Goal: Task Accomplishment & Management: Use online tool/utility

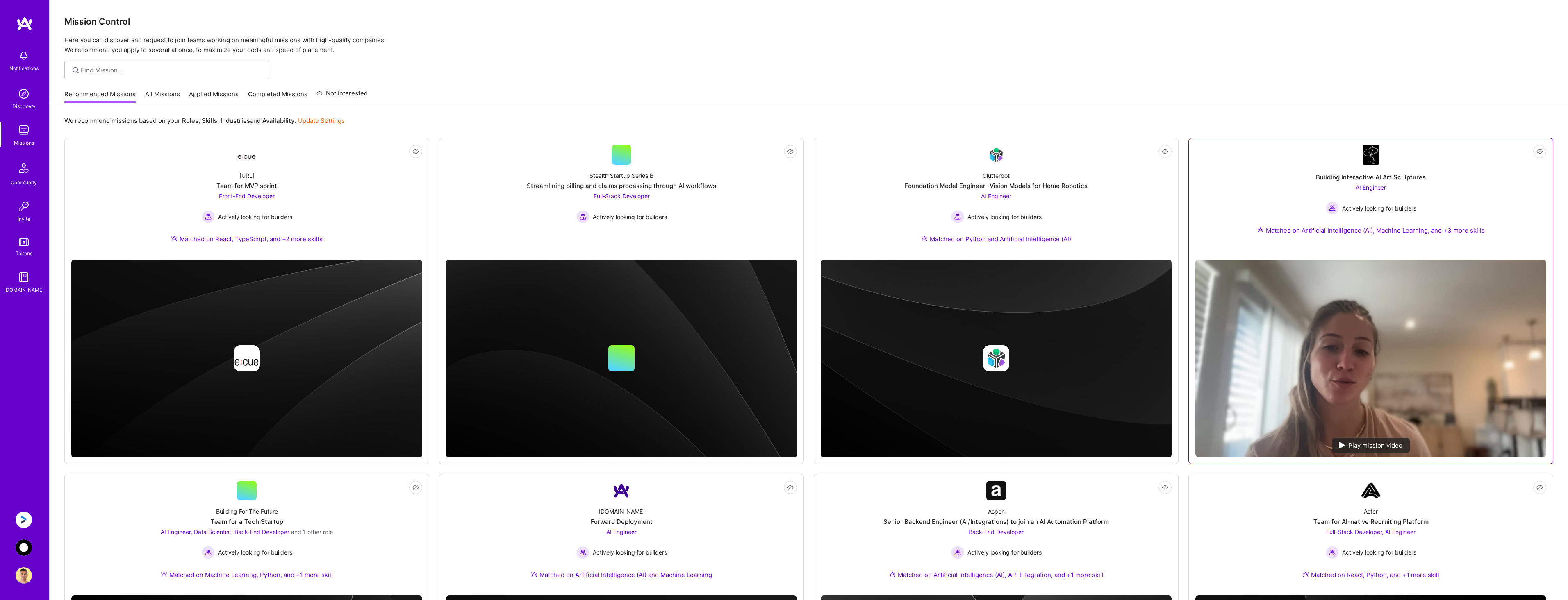
click at [1386, 231] on div "Matched on Artificial Intelligence (AI), Machine Learning, and +3 more skills" at bounding box center [1371, 231] width 227 height 9
click at [1343, 445] on img at bounding box center [1342, 445] width 5 height 6
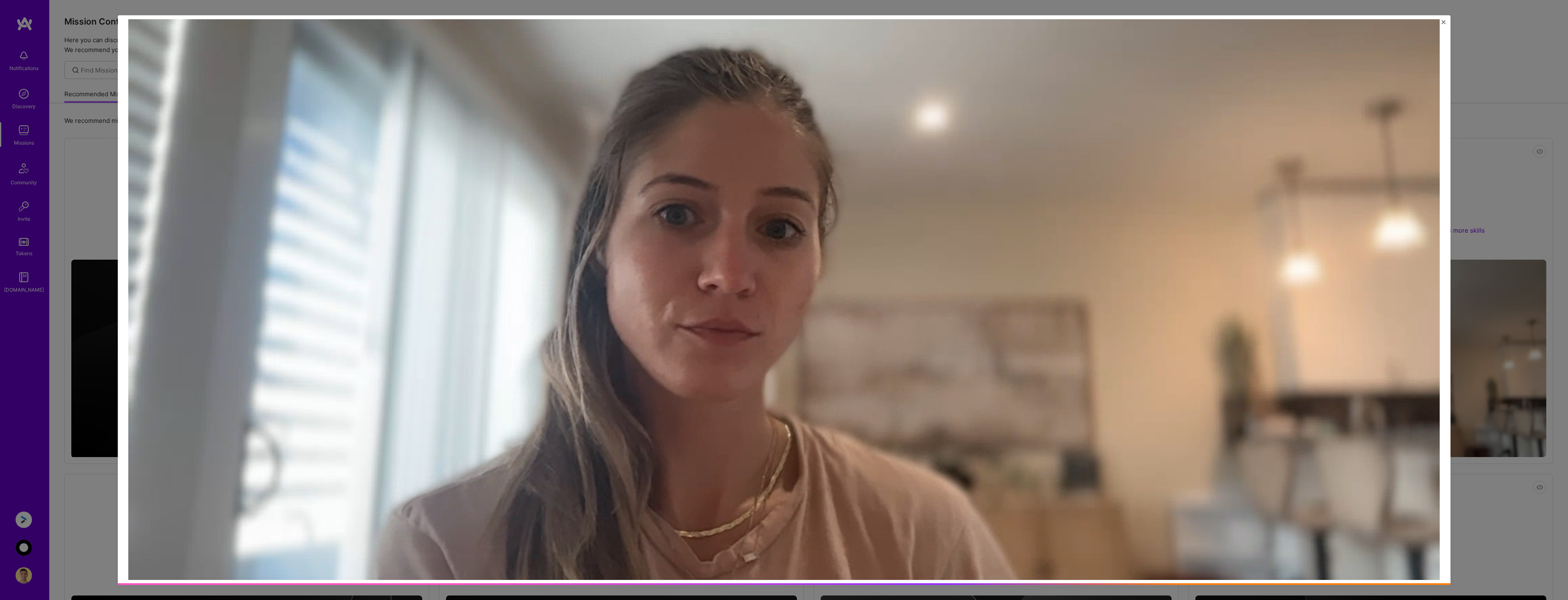
scroll to position [191, 0]
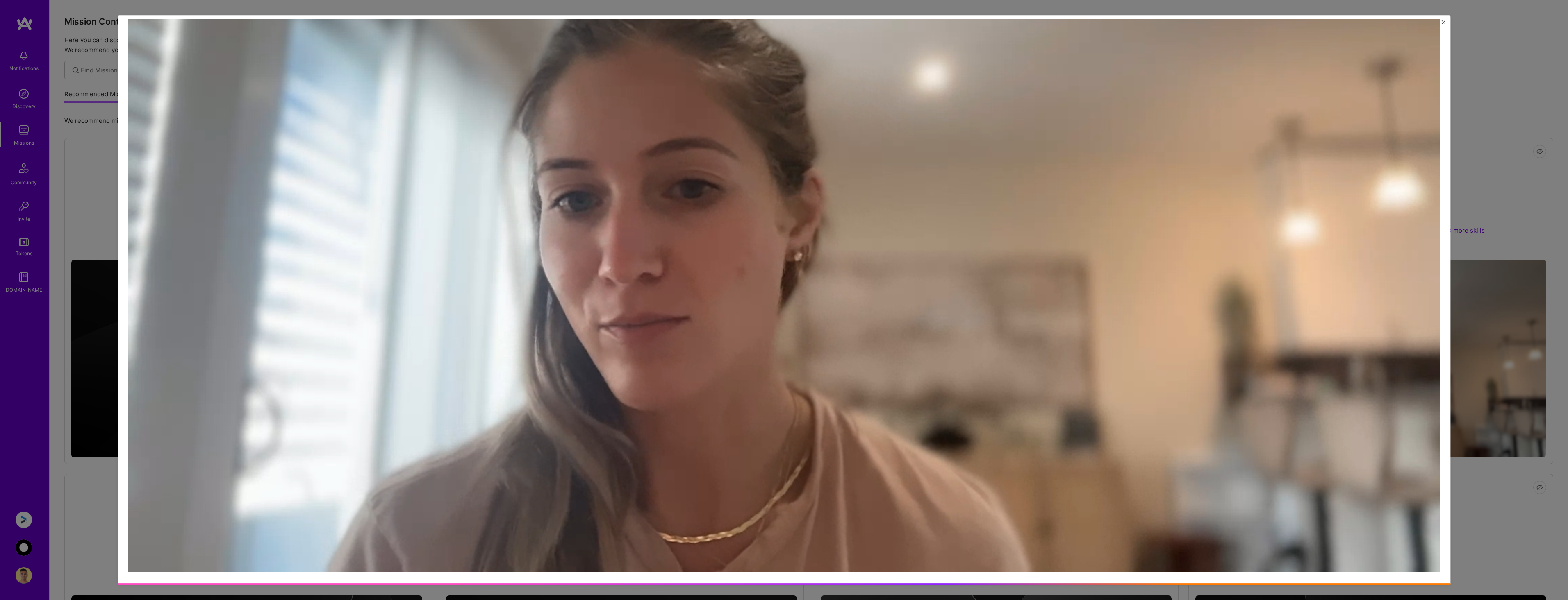
click at [1445, 21] on img "Close" at bounding box center [1443, 22] width 5 height 5
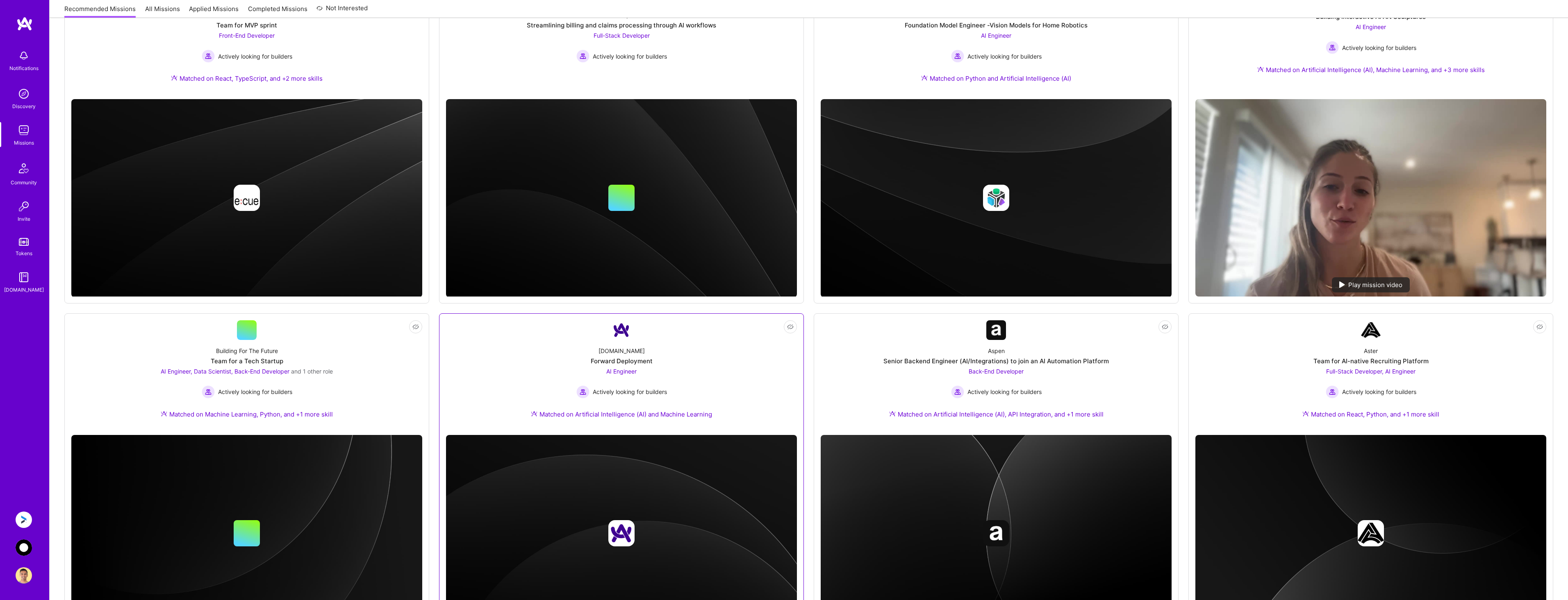
scroll to position [164, 0]
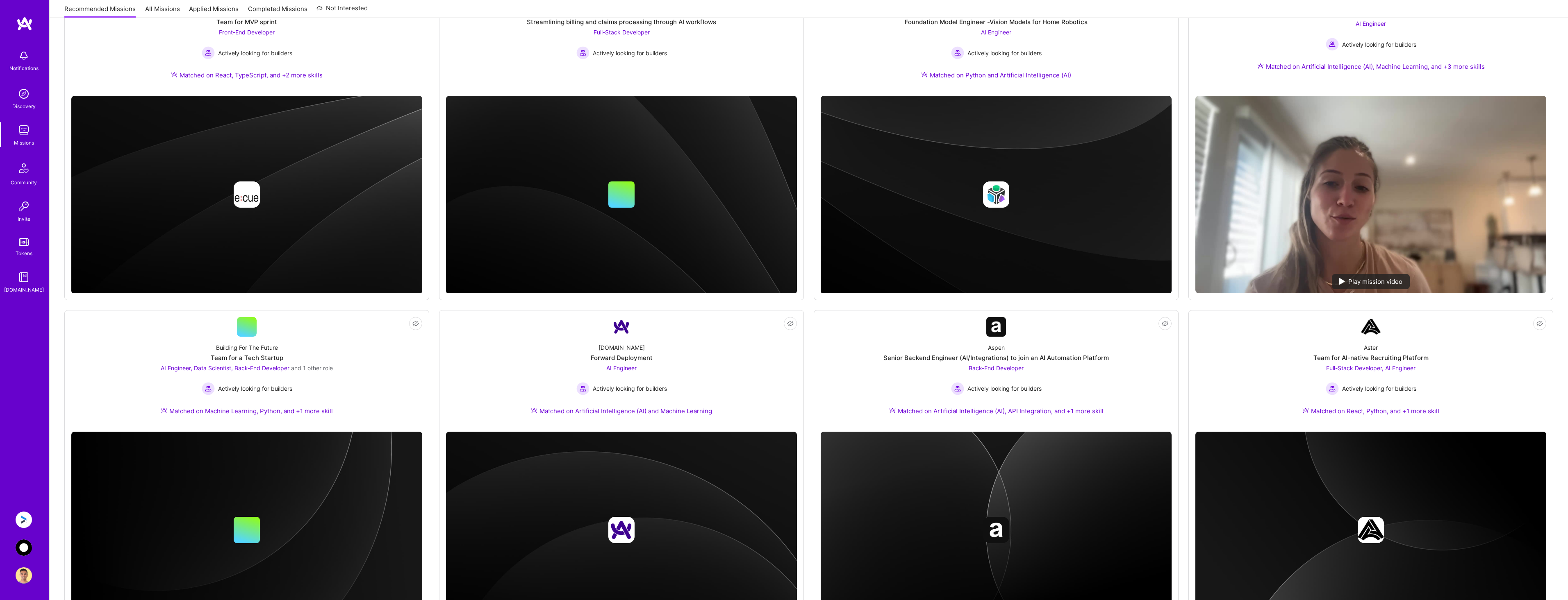
click at [27, 546] on img at bounding box center [24, 548] width 16 height 16
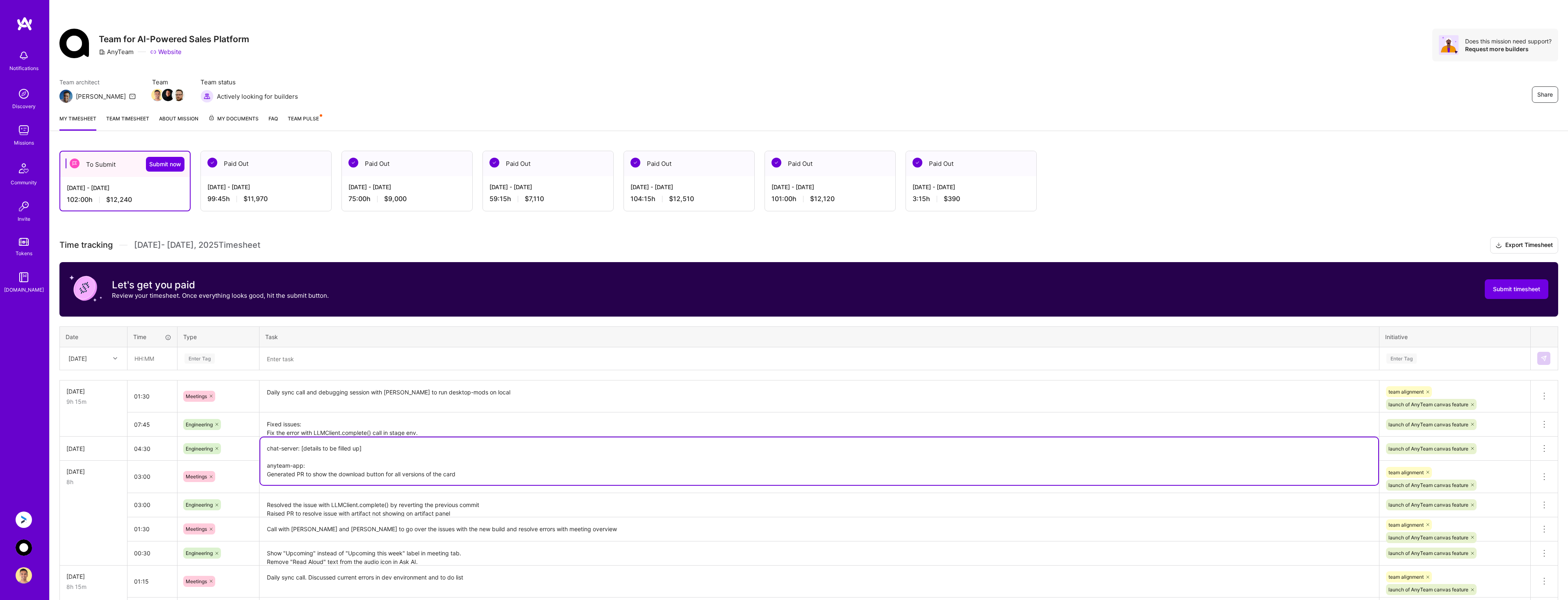
click at [393, 449] on textarea "chat-server: [details to be filled up] anyteam-app: Generated PR to show the do…" at bounding box center [819, 462] width 1118 height 48
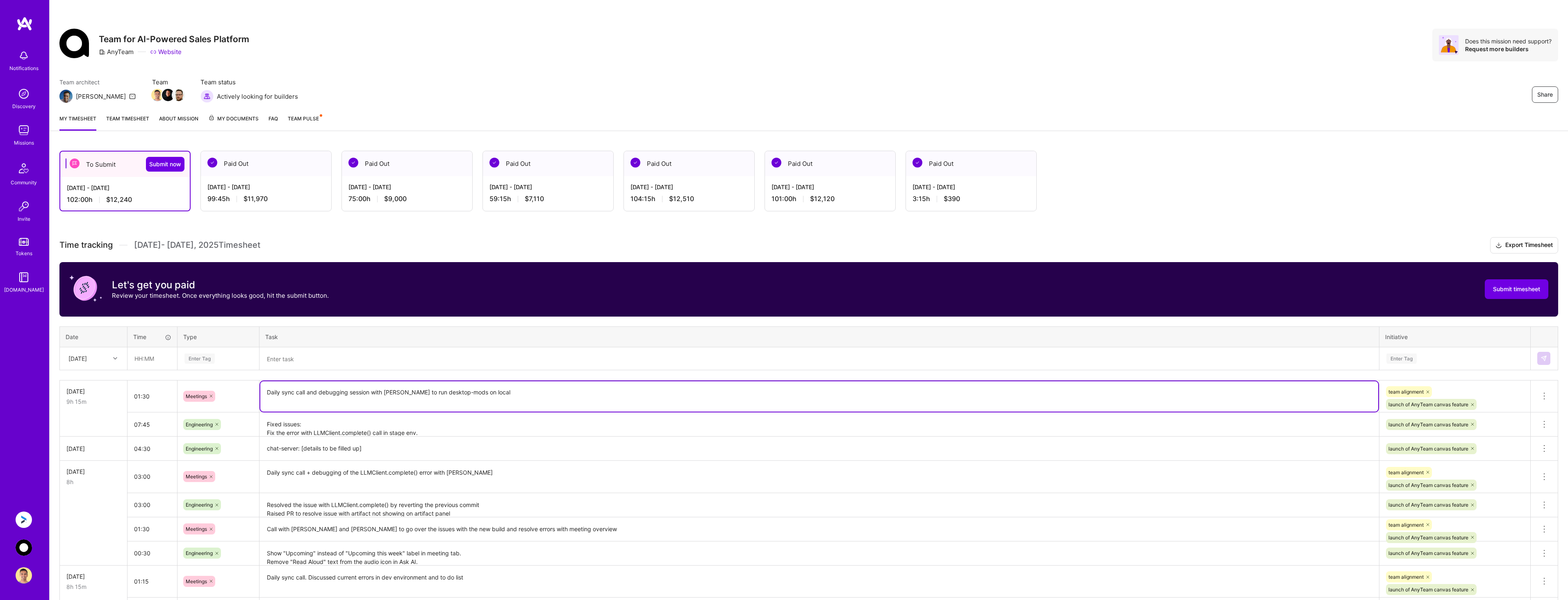
click at [521, 391] on textarea "Daily sync call and debugging session with [PERSON_NAME] to run desktop-mods on…" at bounding box center [819, 397] width 1118 height 31
click at [486, 423] on textarea "Fixed issues: Fix the error with LLMClient.complete() call in stage env. Made L…" at bounding box center [819, 424] width 1118 height 23
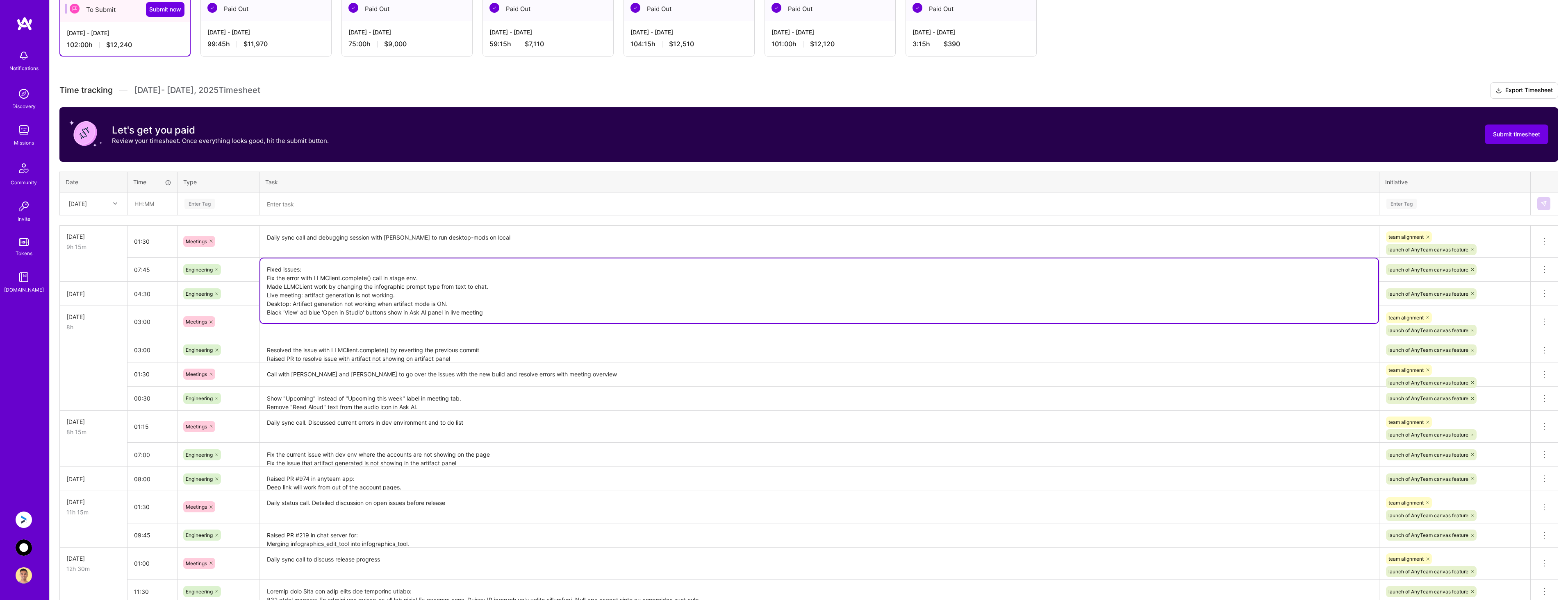
scroll to position [164, 0]
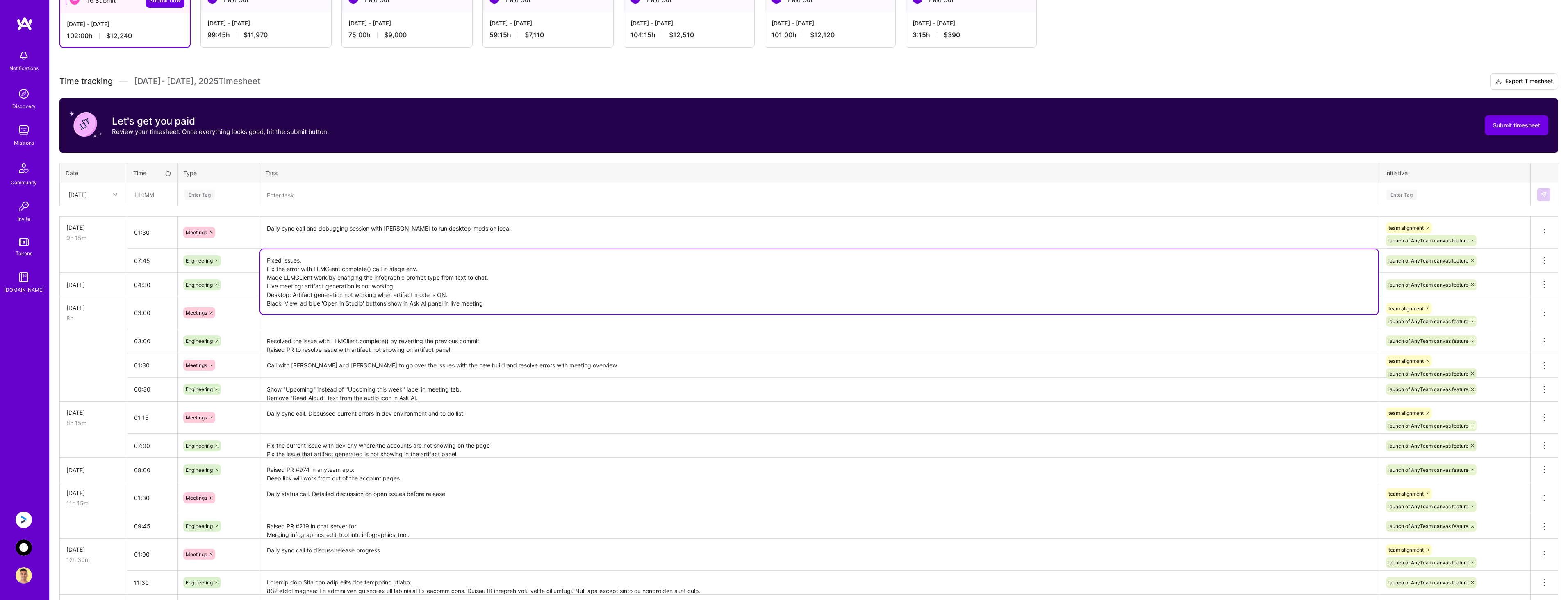
click at [311, 343] on textarea "Resolved the issue with LLMClient.complete() by reverting the previous commit R…" at bounding box center [819, 341] width 1118 height 23
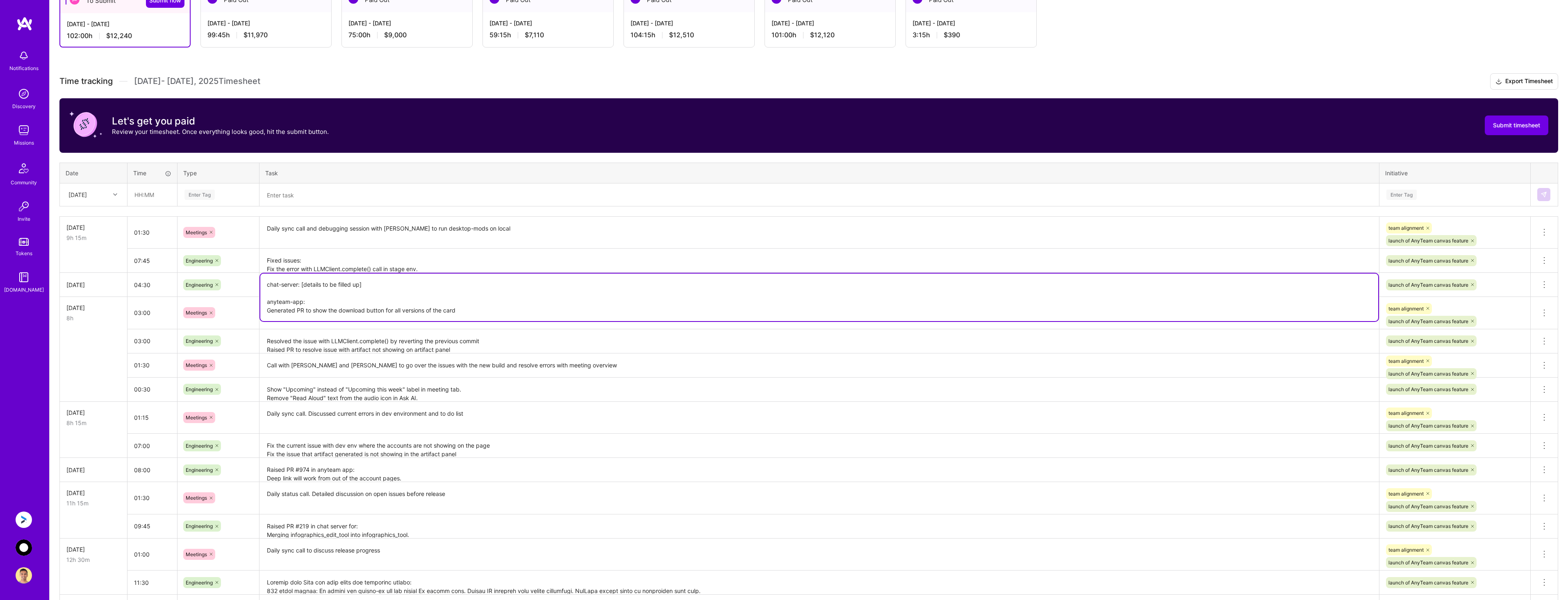
click at [419, 284] on textarea "chat-server: [details to be filled up] anyteam-app: Generated PR to show the do…" at bounding box center [819, 297] width 1118 height 48
drag, startPoint x: 373, startPoint y: 284, endPoint x: 301, endPoint y: 283, distance: 72.0
click at [301, 283] on textarea "chat-server: [details to be filled up] anyteam-app: Generated PR to show the do…" at bounding box center [819, 297] width 1118 height 48
drag, startPoint x: 360, startPoint y: 295, endPoint x: 381, endPoint y: 294, distance: 21.0
click at [360, 295] on textarea "chat-server: Created PR #234 to revert infographics tool changes anyteam-app: G…" at bounding box center [819, 301] width 1118 height 56
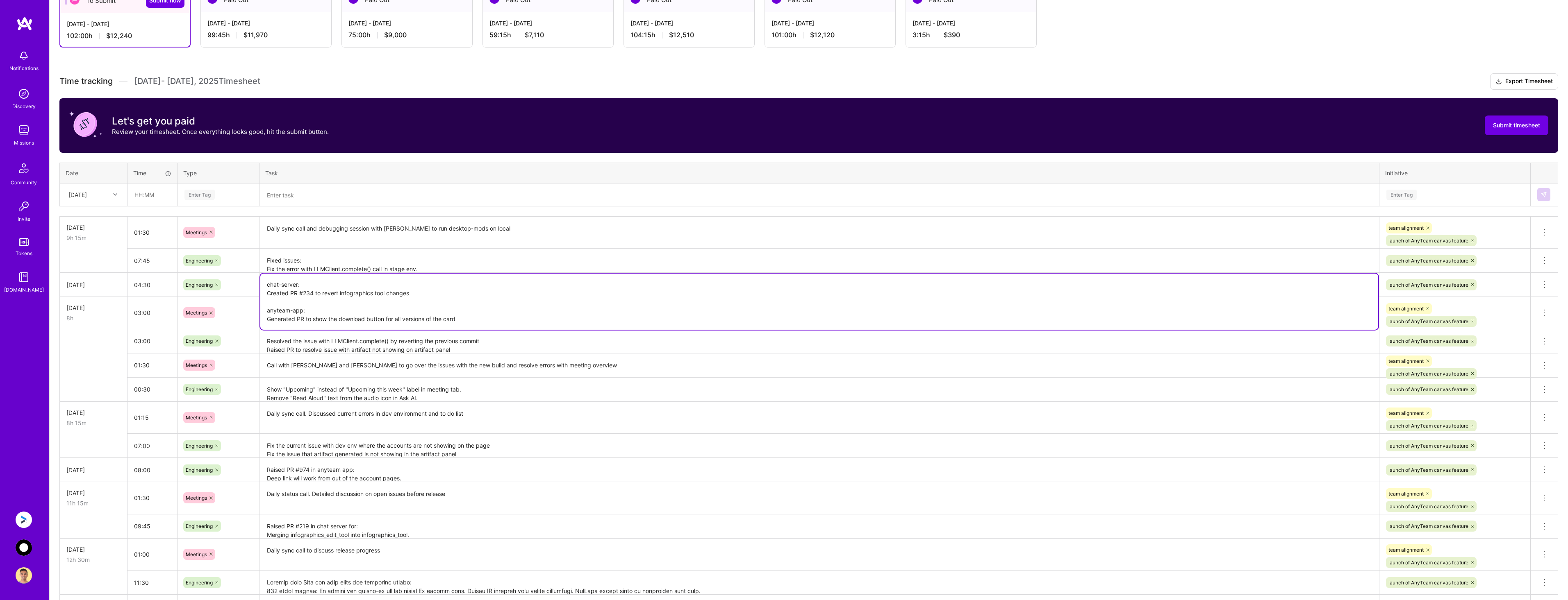
click at [469, 291] on textarea "chat-server: Created PR #234 to revert infographics tool changes anyteam-app: G…" at bounding box center [819, 301] width 1118 height 56
type textarea "chat-server: Created PR #234 to revert infographics tool changes. Removed unuse…"
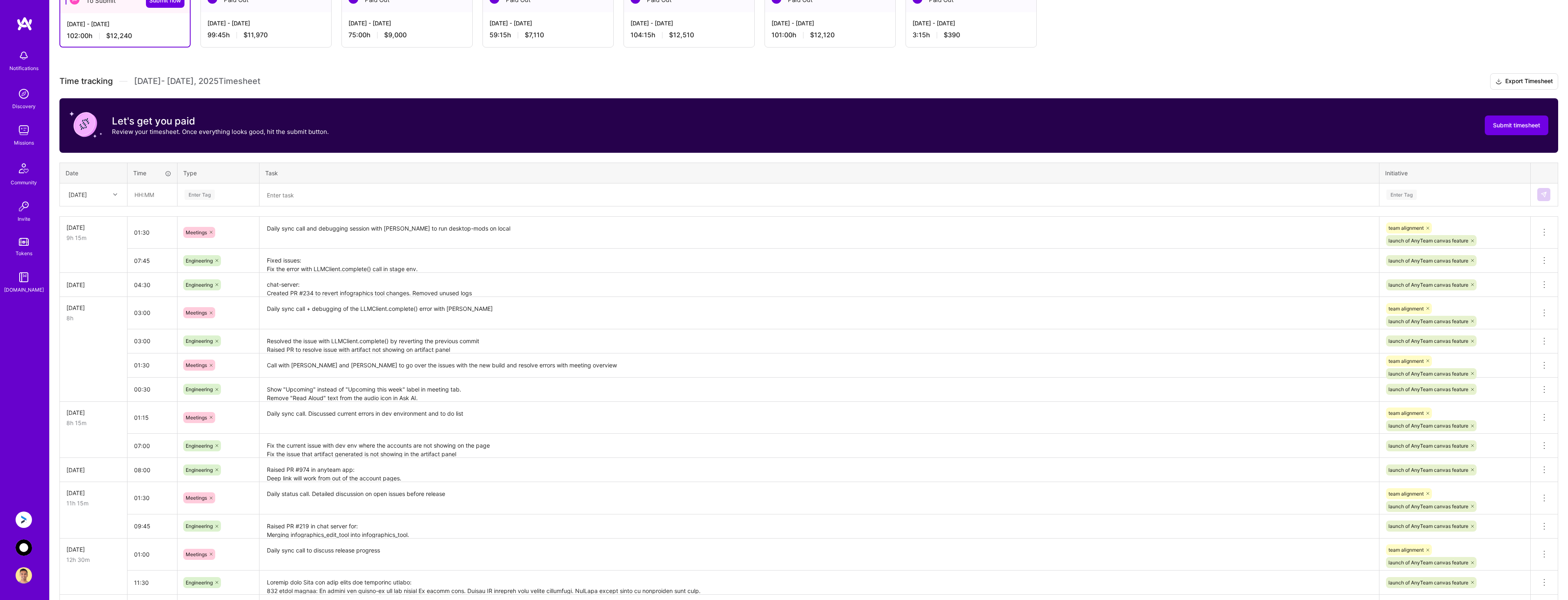
click at [551, 74] on h3 "Time tracking [DATE] - [DATE] Timesheet Export Timesheet" at bounding box center [808, 81] width 1498 height 16
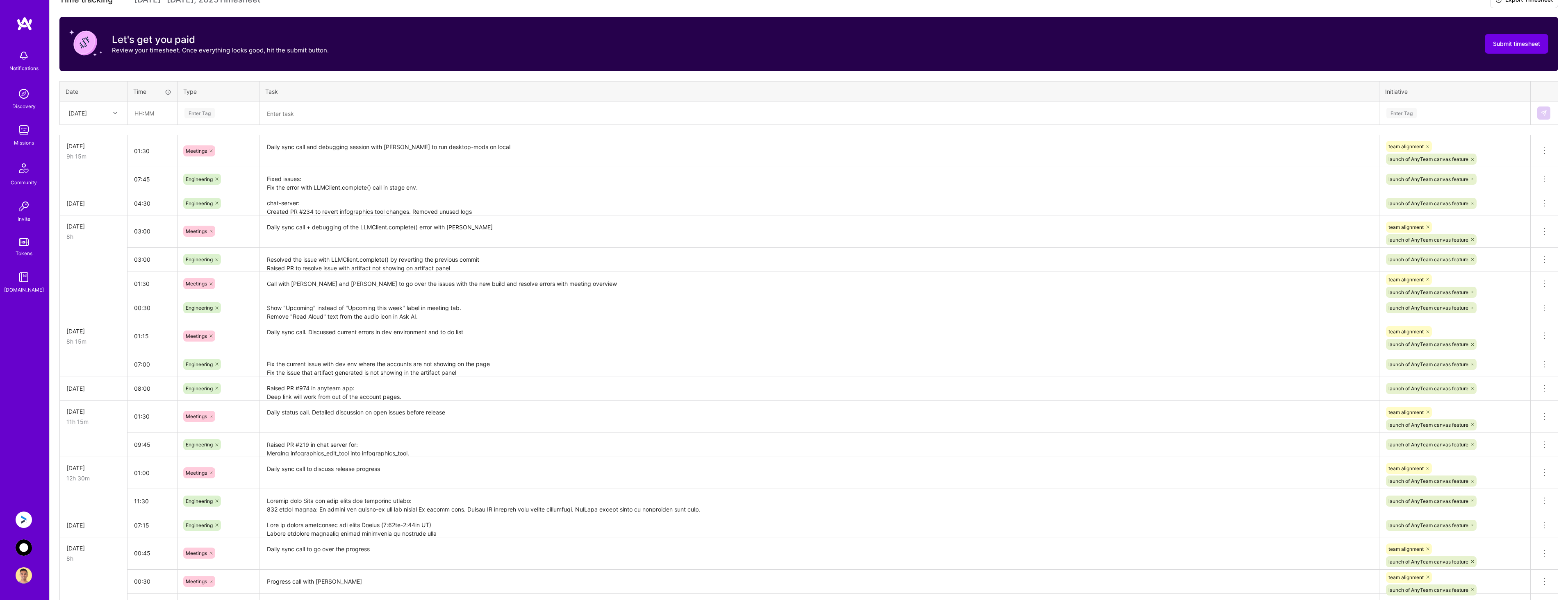
scroll to position [246, 0]
click at [31, 520] on img at bounding box center [24, 520] width 16 height 16
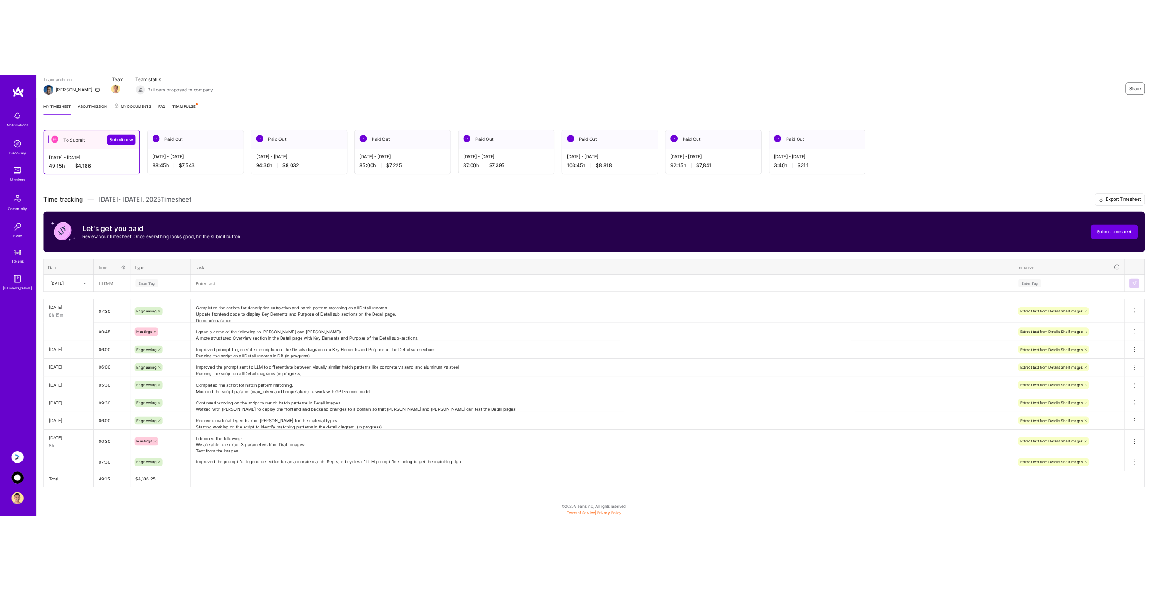
scroll to position [85, 0]
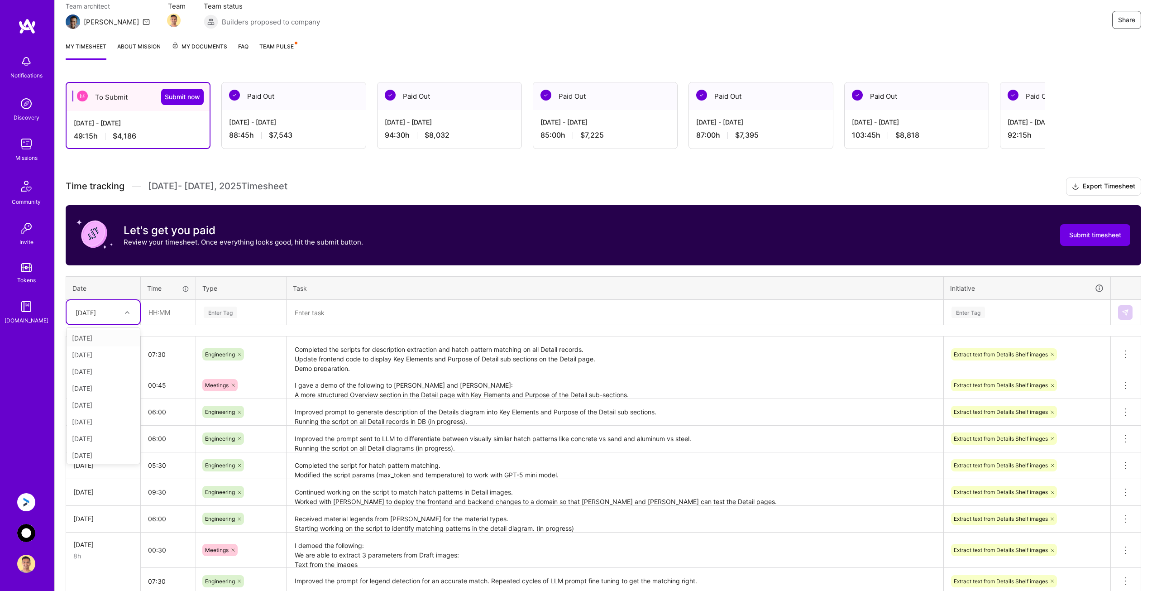
click at [96, 315] on div "[DATE]" at bounding box center [86, 312] width 20 height 10
click at [103, 369] on div "[DATE]" at bounding box center [103, 369] width 73 height 17
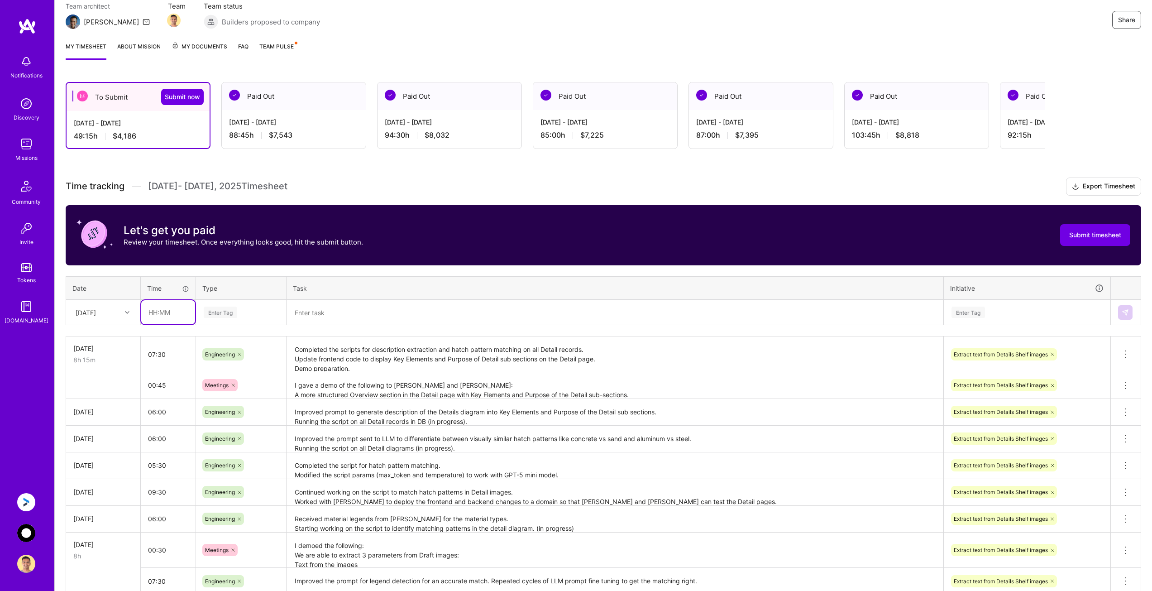
click at [179, 310] on input "text" at bounding box center [168, 312] width 54 height 24
type input "08:00"
click at [245, 309] on div "Enter Tag" at bounding box center [241, 312] width 77 height 11
type input "engi"
click at [255, 346] on div "Engineering" at bounding box center [241, 341] width 89 height 21
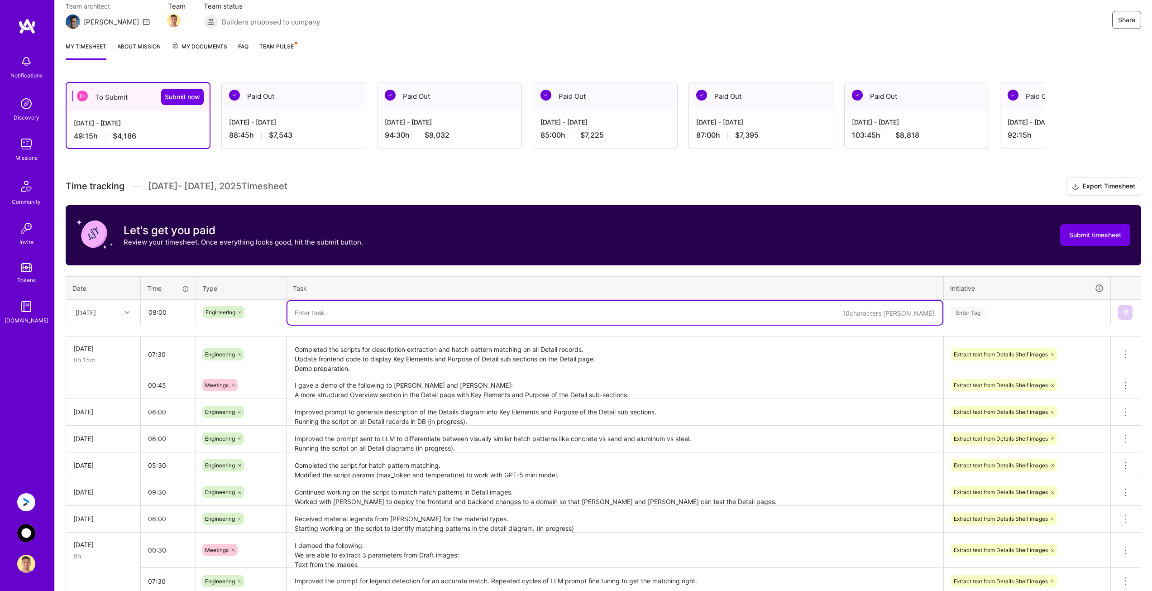
click at [368, 309] on textarea at bounding box center [615, 313] width 655 height 24
click at [620, 313] on textarea "Created fields within the Details table to store Key Elements and Purpose of th…" at bounding box center [615, 313] width 655 height 24
click at [307, 312] on textarea "Created fields within the Details table to store Key Elements and Purpose of th…" at bounding box center [615, 313] width 655 height 24
drag, startPoint x: 357, startPoint y: 312, endPoint x: 276, endPoint y: 312, distance: 81.0
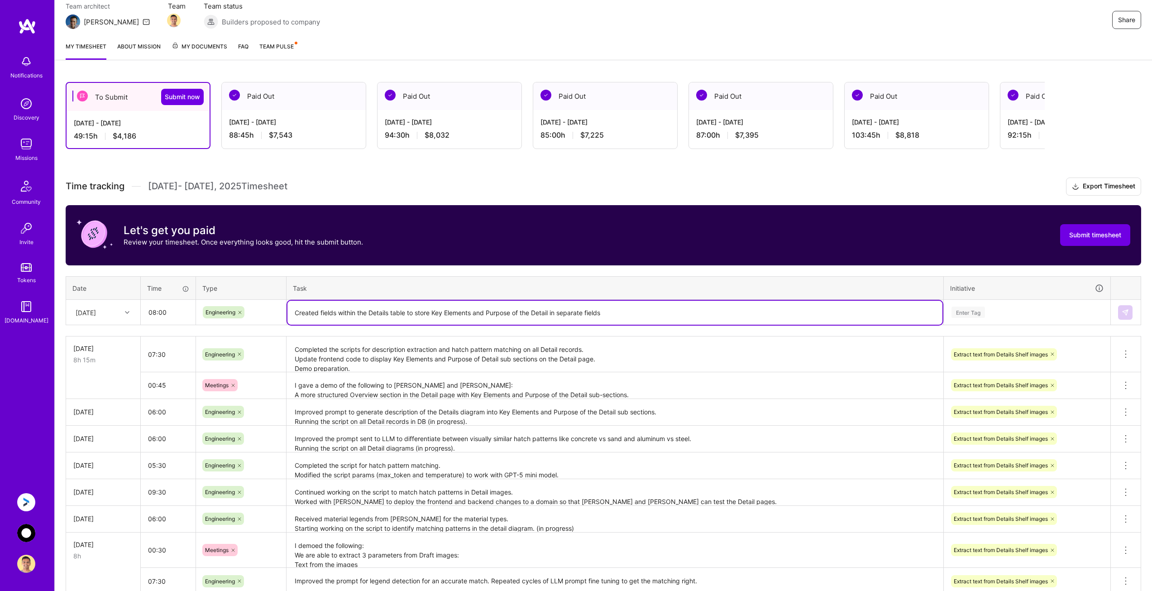
click at [276, 312] on tr "[DATE] 08:00 Engineering Created fields within the Details table to store Key E…" at bounding box center [603, 312] width 1075 height 25
click at [641, 313] on textarea "Modified the Details table to store Key Elements and Purpose of the Detail in s…" at bounding box center [615, 313] width 655 height 24
type textarea "Modified the Details table to store Key Elements and Purpose of the Detail in s…"
click at [1034, 314] on div "Enter Tag" at bounding box center [1027, 312] width 153 height 11
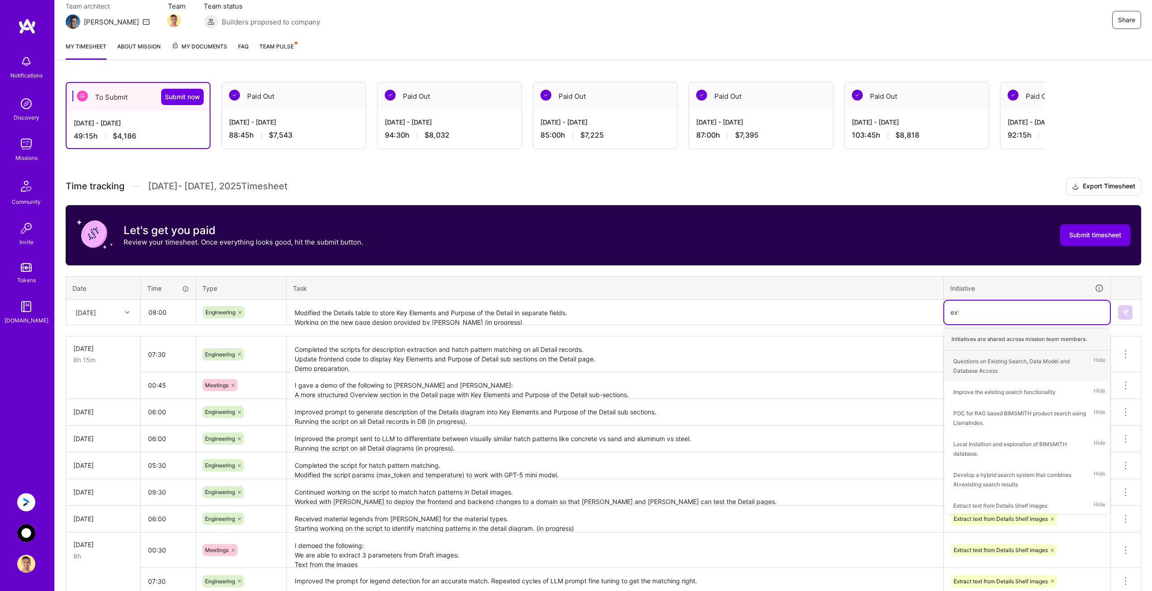
type input "extr"
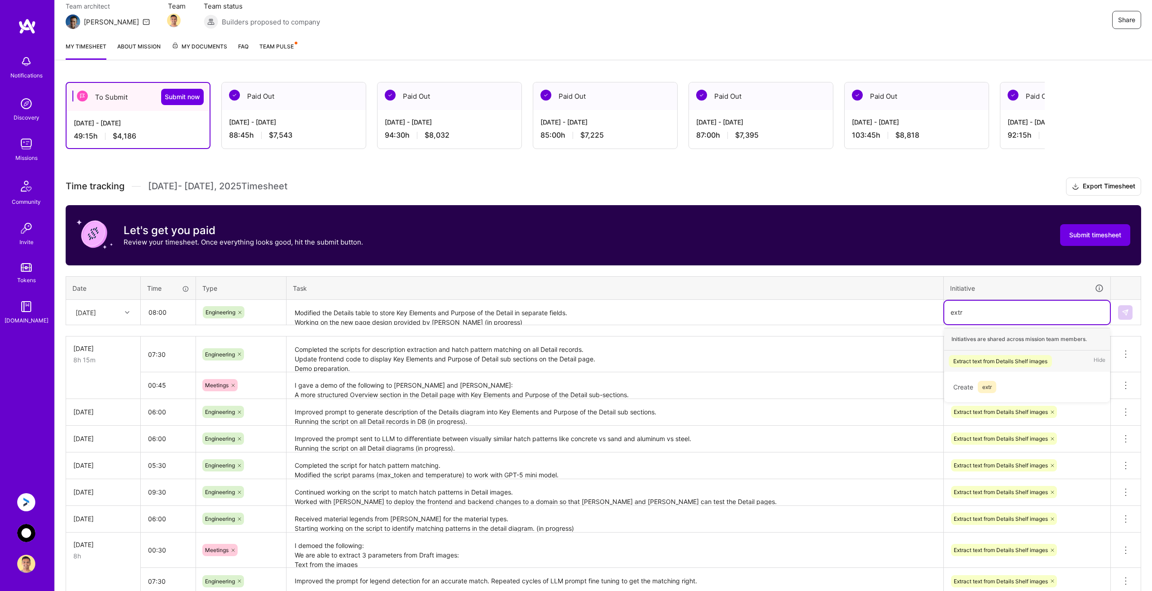
click at [1009, 360] on div "Extract text from Details Shelf images" at bounding box center [1001, 361] width 94 height 10
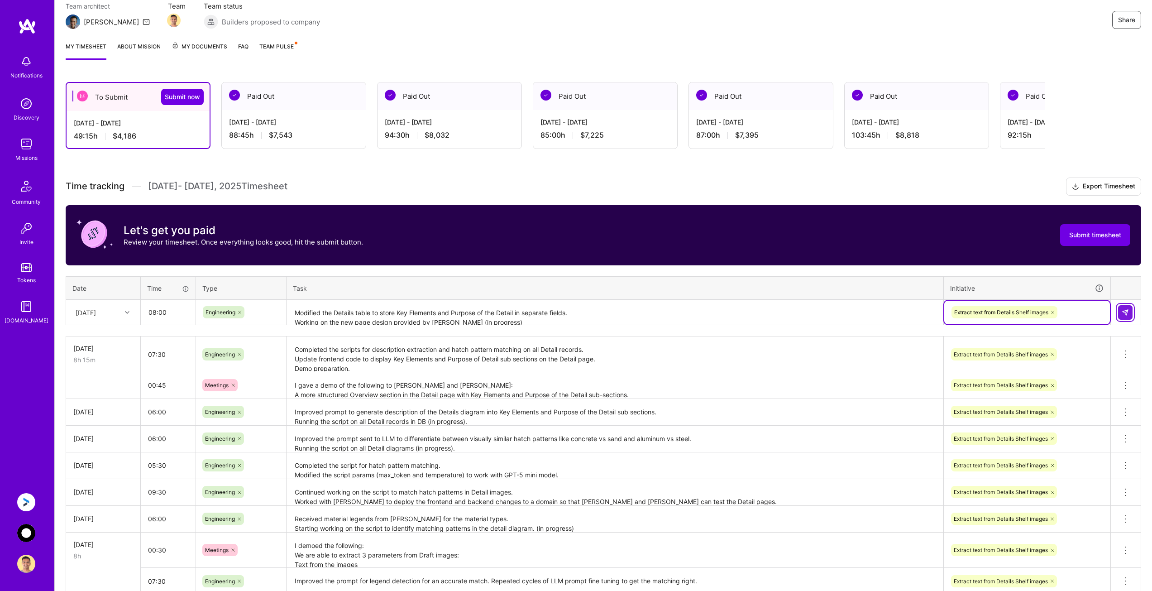
click at [1125, 314] on img at bounding box center [1125, 312] width 7 height 7
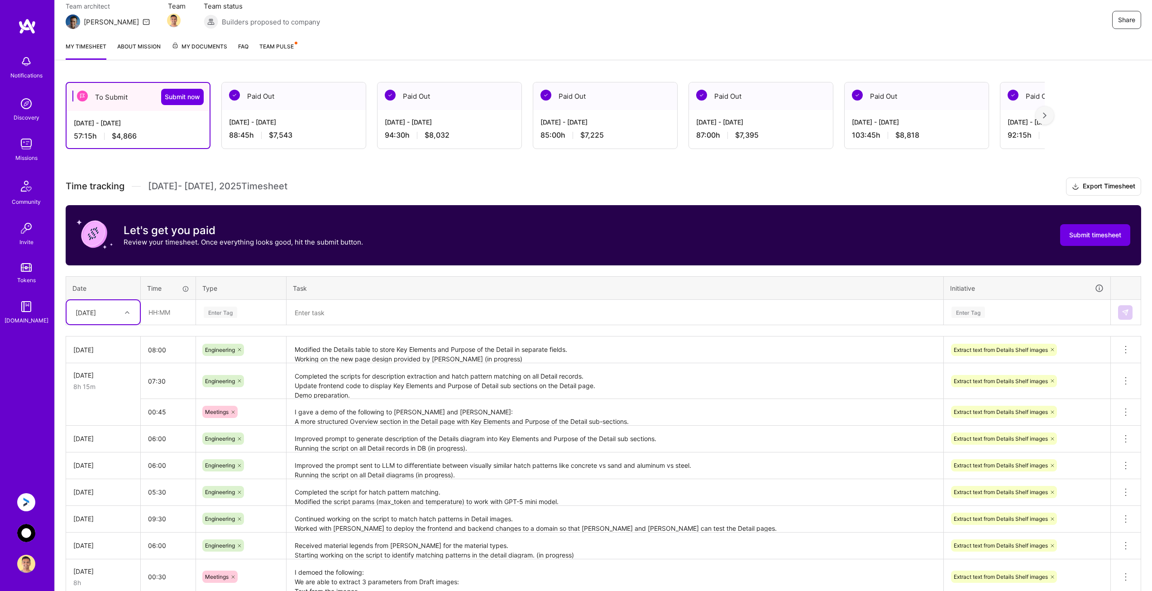
click at [121, 315] on div "[DATE]" at bounding box center [96, 312] width 50 height 15
click at [109, 370] on div "[DATE]" at bounding box center [103, 369] width 73 height 17
click at [172, 310] on input "text" at bounding box center [168, 312] width 54 height 24
type input "08:00"
click at [257, 306] on div "Enter Tag" at bounding box center [241, 313] width 89 height 24
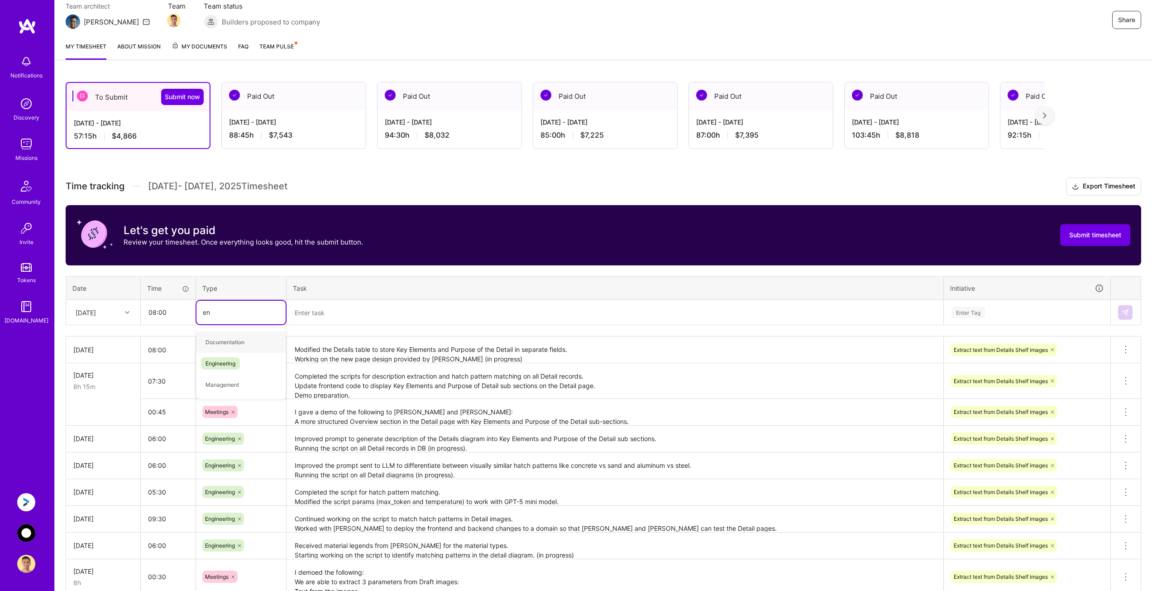
type input "eng"
click at [264, 342] on div "Engineering" at bounding box center [241, 341] width 89 height 21
click at [327, 314] on textarea at bounding box center [615, 313] width 655 height 24
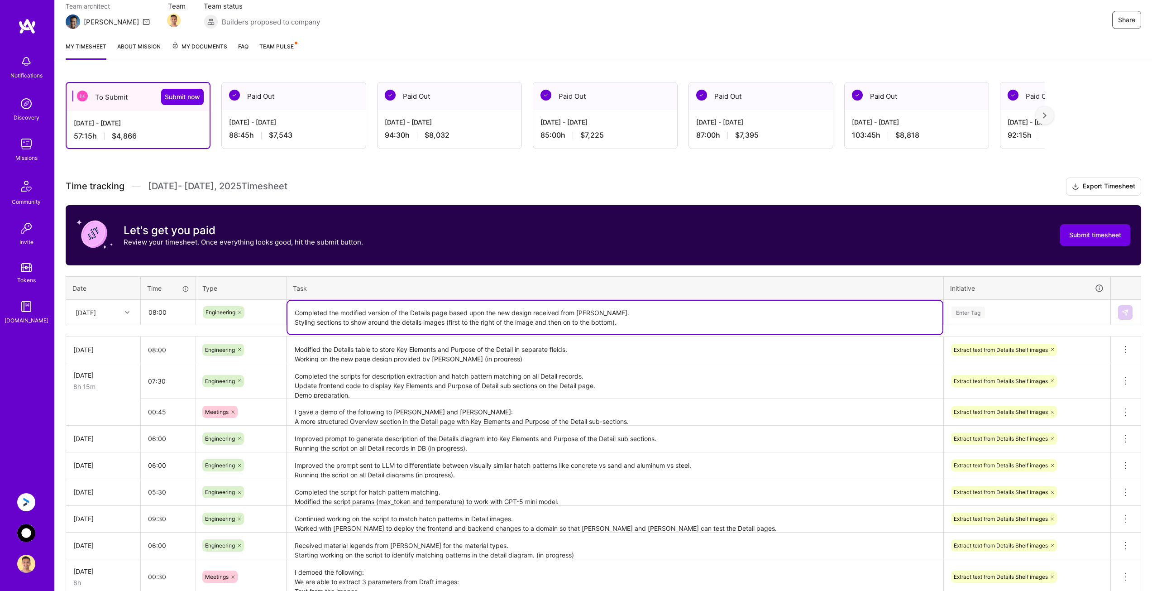
type textarea "Completed the modified version of the Details page based upon the new design re…"
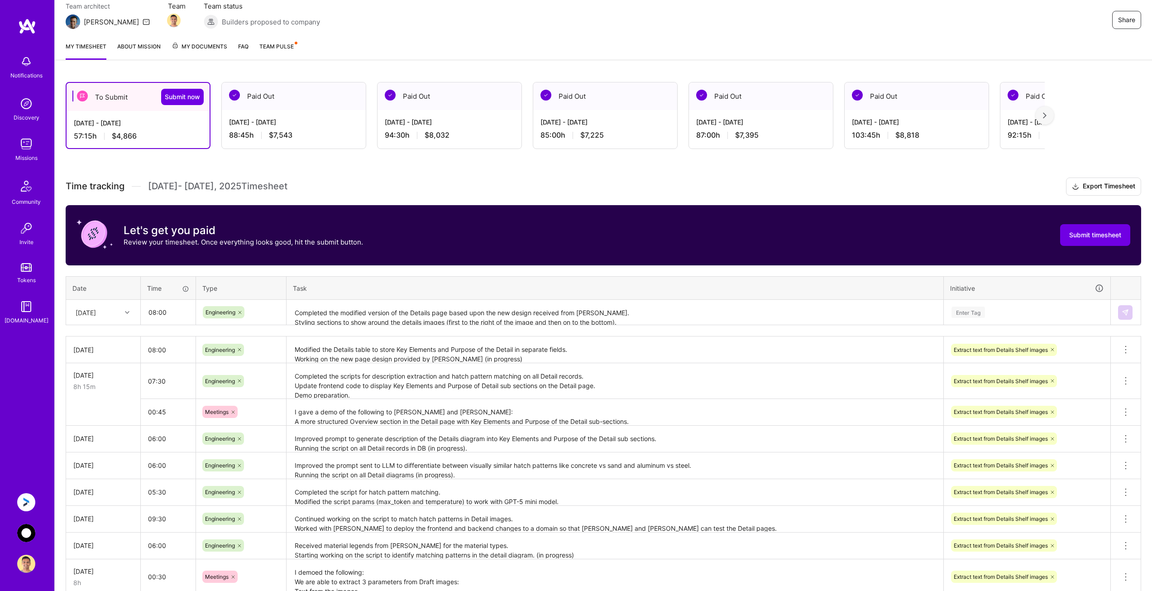
click at [529, 363] on td "Completed the scripts for description extraction and hatch pattern matching on …" at bounding box center [615, 381] width 657 height 36
click at [532, 358] on textarea "Modified the Details table to store Key Elements and Purpose of the Detail in s…" at bounding box center [615, 349] width 655 height 25
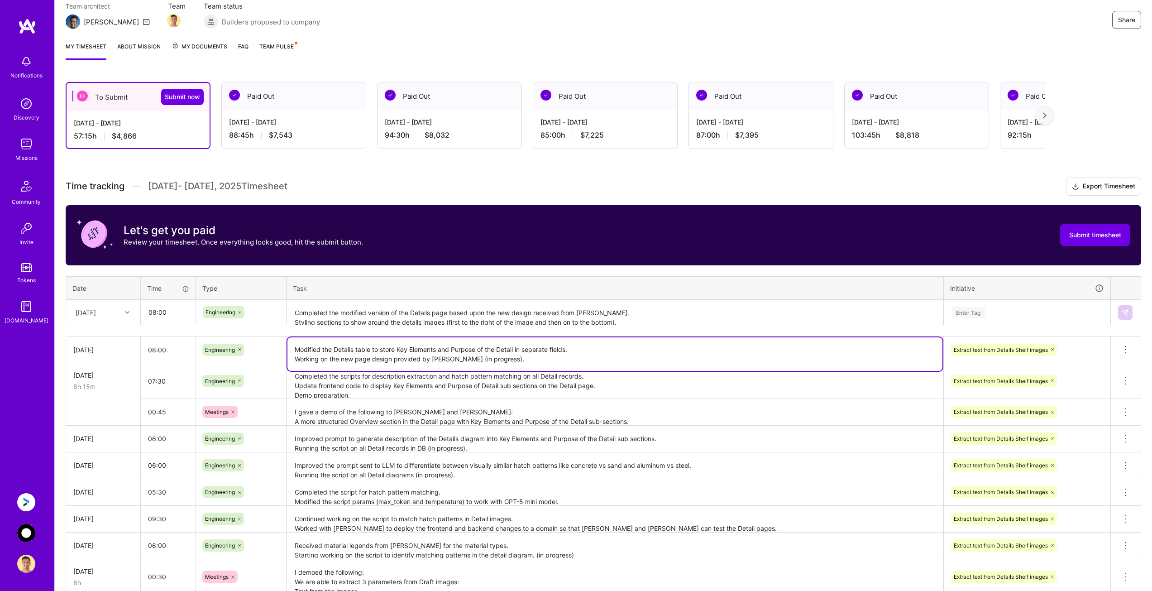
type textarea "Modified the Details table to store Key Elements and Purpose of the Detail in s…"
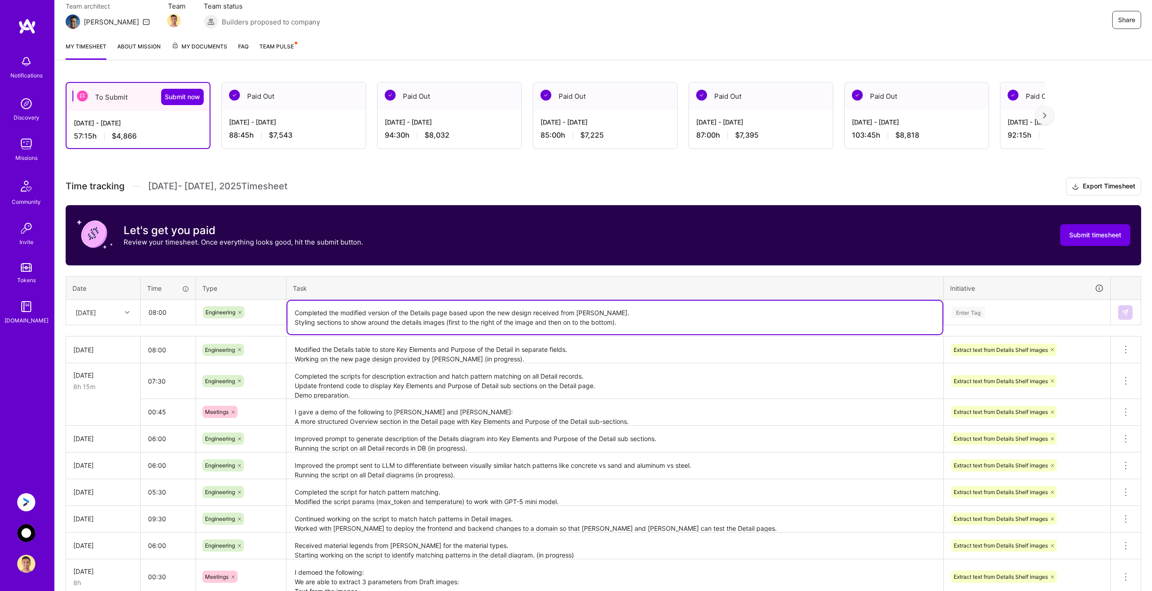
click at [630, 317] on textarea "Completed the modified version of the Details page based upon the new design re…" at bounding box center [615, 318] width 655 height 34
click at [634, 324] on textarea "Completed the modified version of the Details page based upon the new design re…" at bounding box center [615, 318] width 655 height 34
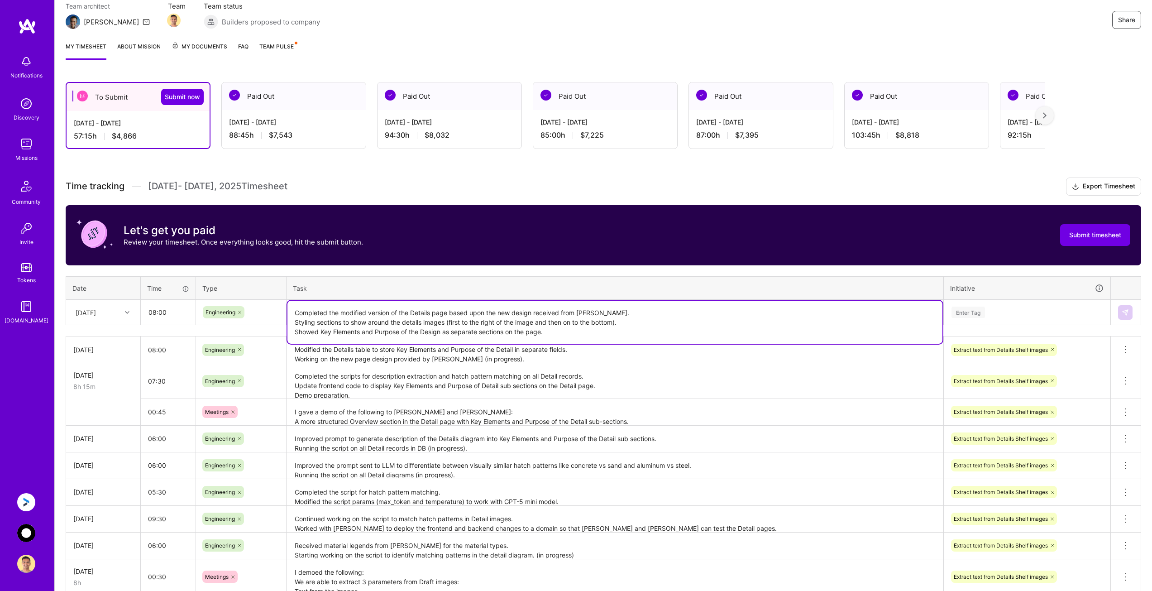
type textarea "Completed the modified version of the Details page based upon the new design re…"
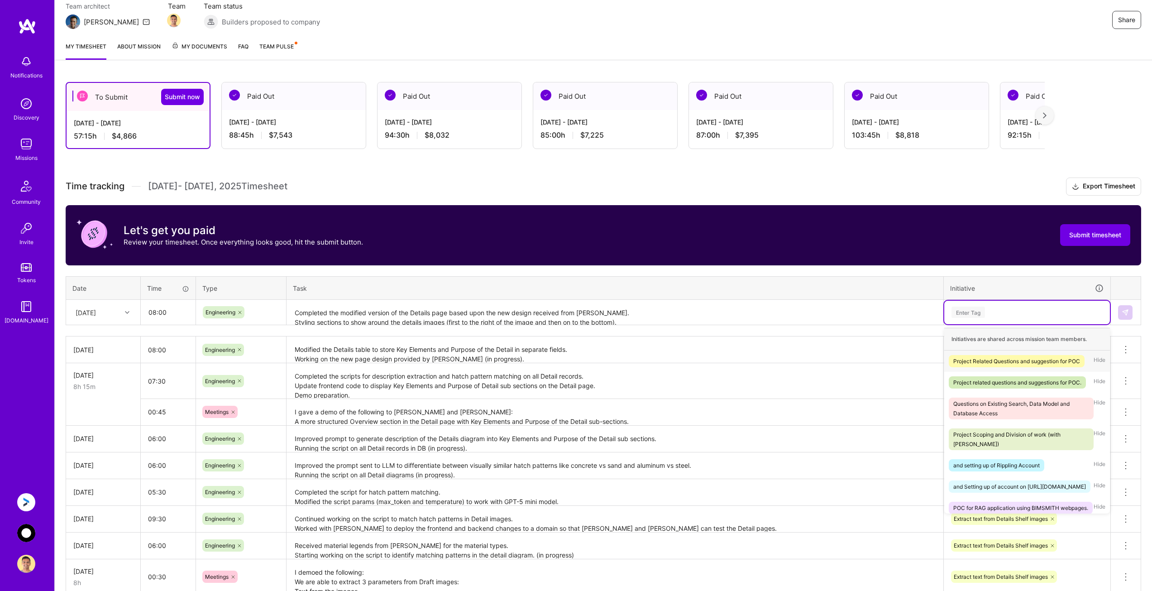
click at [1022, 313] on div "Enter Tag" at bounding box center [1027, 312] width 153 height 11
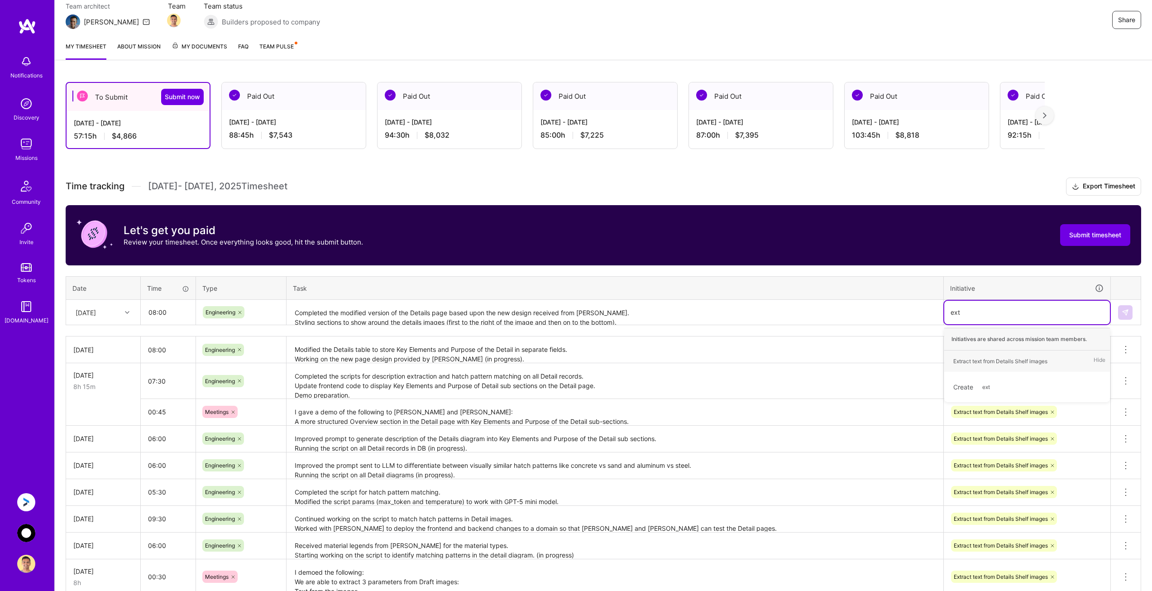
type input "extr"
click at [1004, 359] on div "Extract text from Details Shelf images" at bounding box center [1001, 361] width 94 height 10
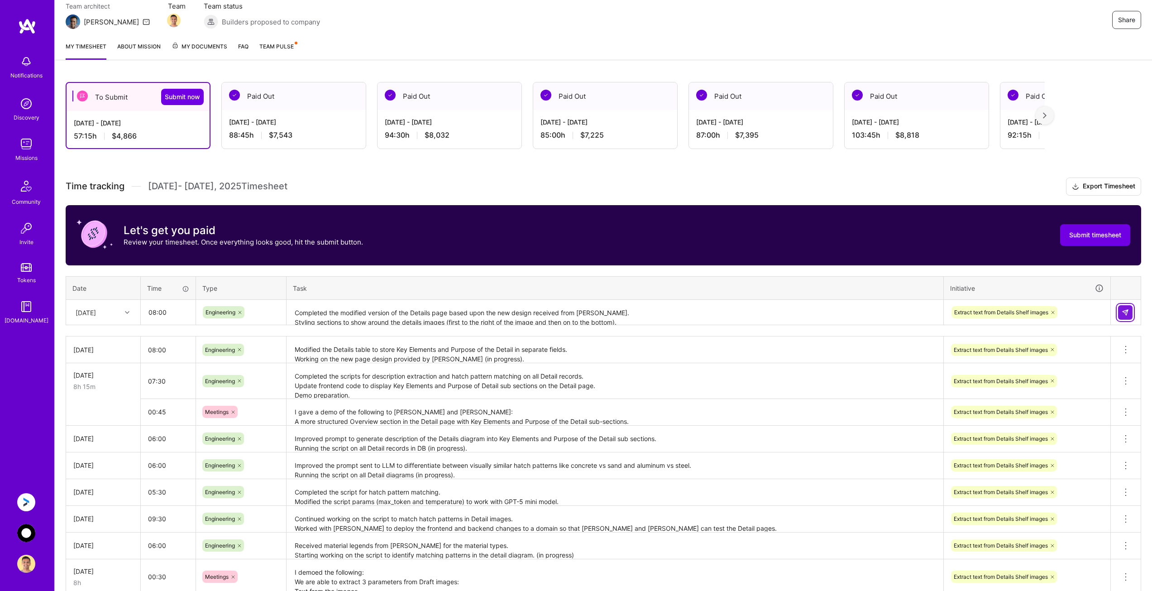
click at [1126, 311] on img at bounding box center [1125, 312] width 7 height 7
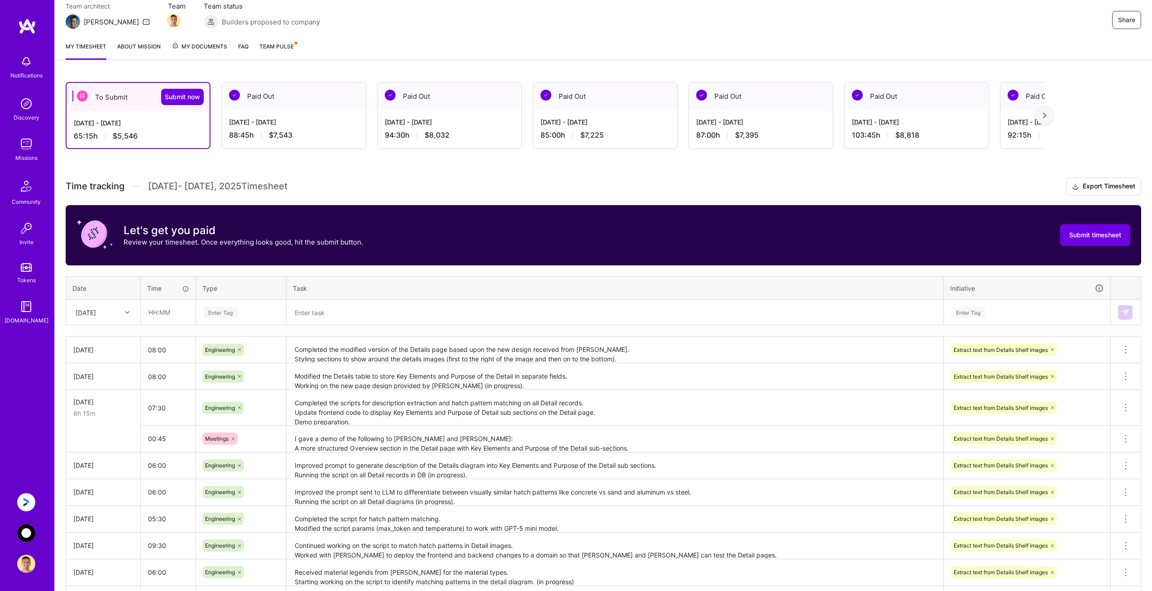
click at [484, 358] on textarea "Completed the modified version of the Details page based upon the new design re…" at bounding box center [615, 349] width 655 height 25
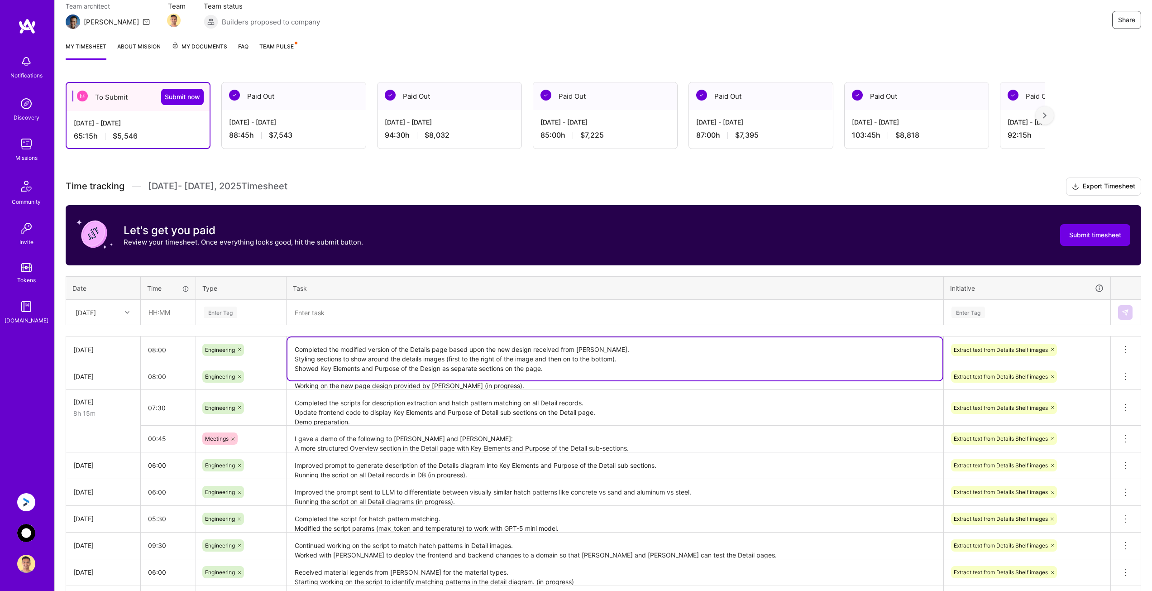
click at [561, 368] on textarea "Completed the modified version of the Details page based upon the new design re…" at bounding box center [615, 358] width 655 height 43
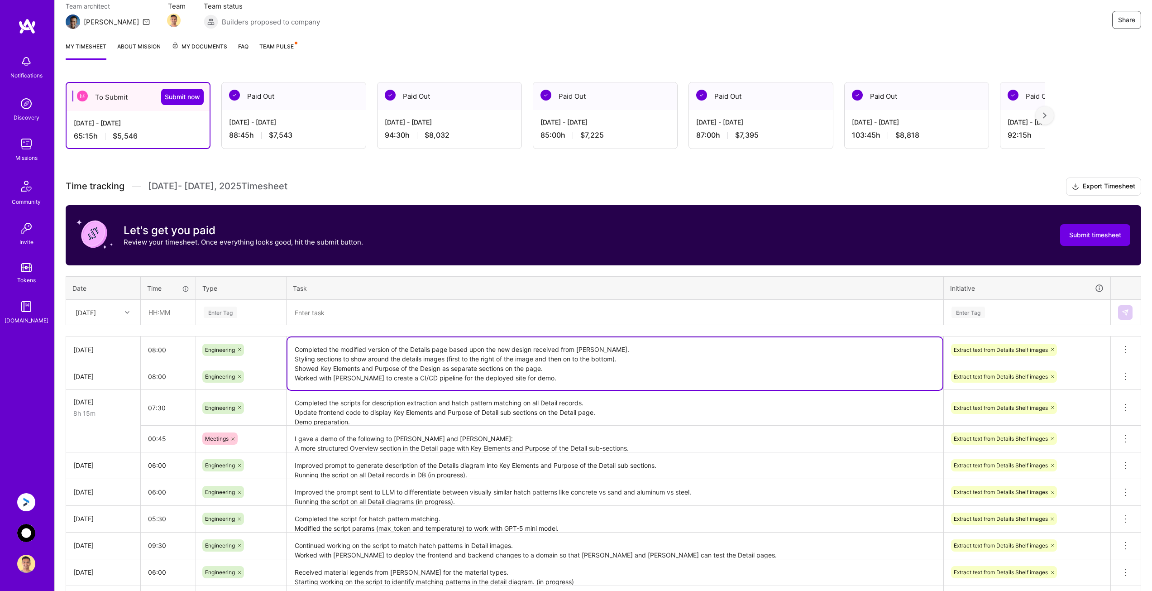
type textarea "Completed the modified version of the Details page based upon the new design re…"
click at [120, 313] on div "[DATE]" at bounding box center [96, 312] width 50 height 15
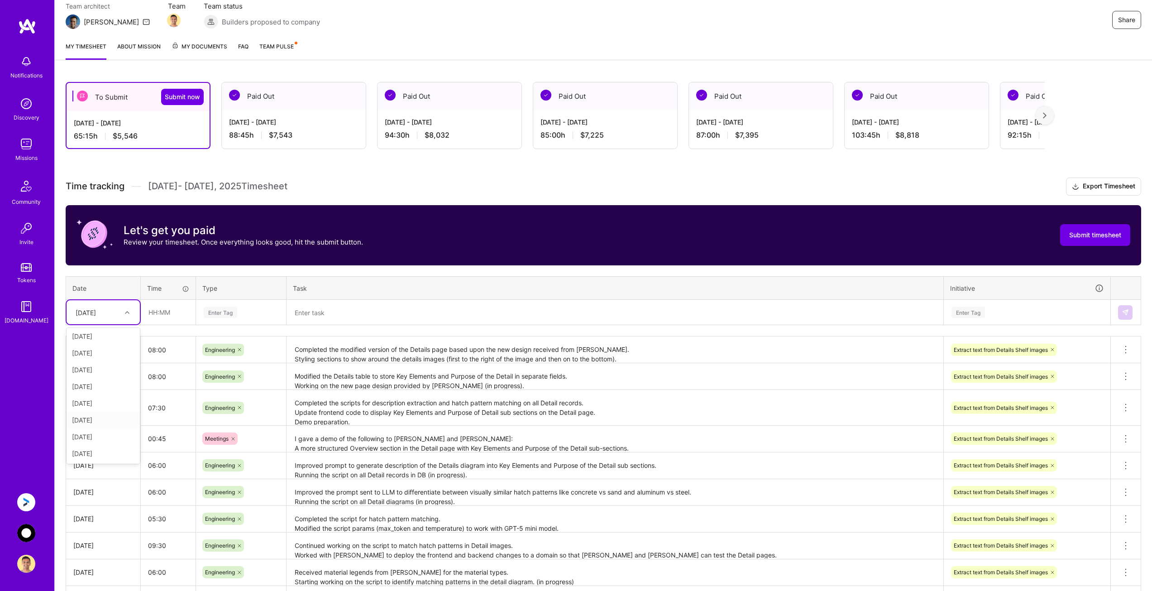
click at [115, 418] on div "[DATE]" at bounding box center [103, 420] width 73 height 17
click at [166, 311] on input "text" at bounding box center [168, 312] width 54 height 24
type input "08:00"
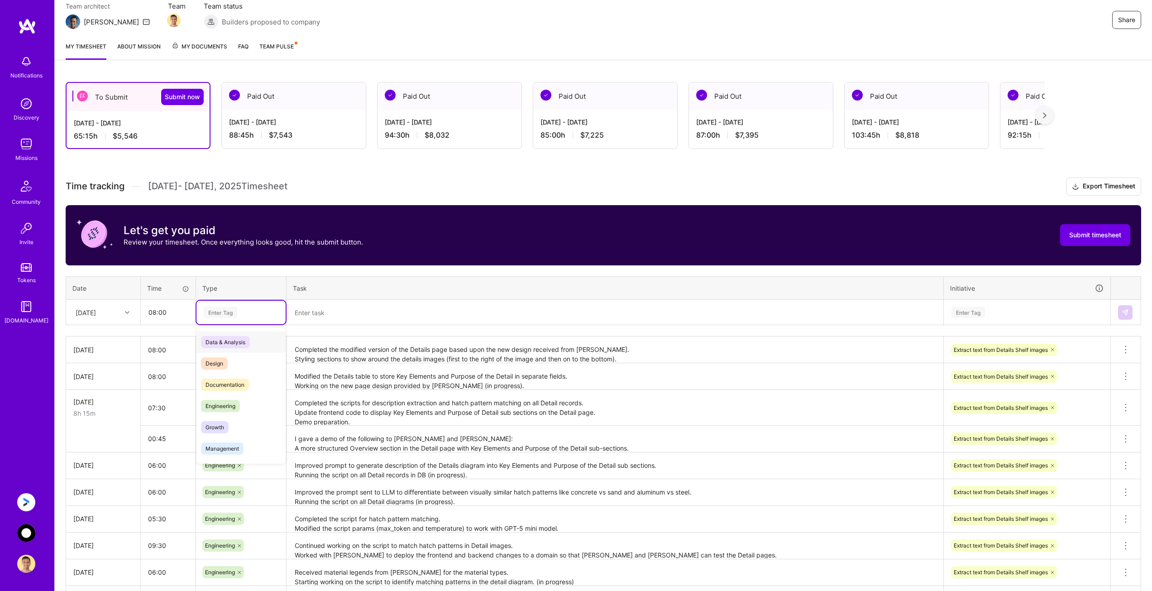
click at [215, 308] on div "Enter Tag" at bounding box center [221, 312] width 34 height 14
type input "eng"
click at [227, 340] on span "Engineering" at bounding box center [220, 342] width 39 height 12
click at [316, 308] on textarea at bounding box center [615, 313] width 655 height 24
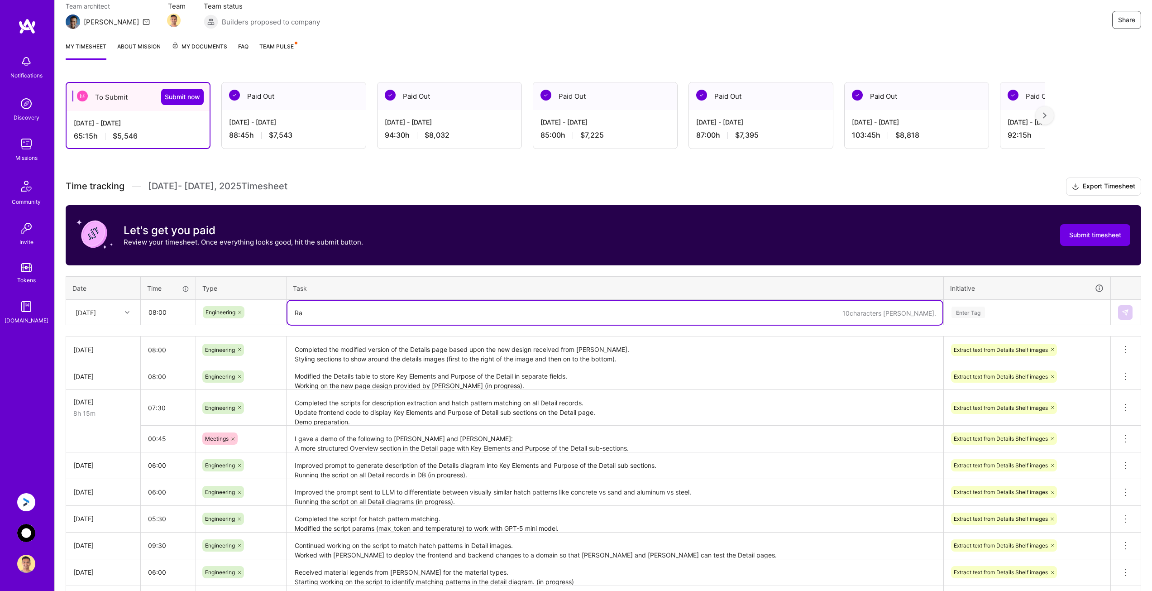
type textarea "R"
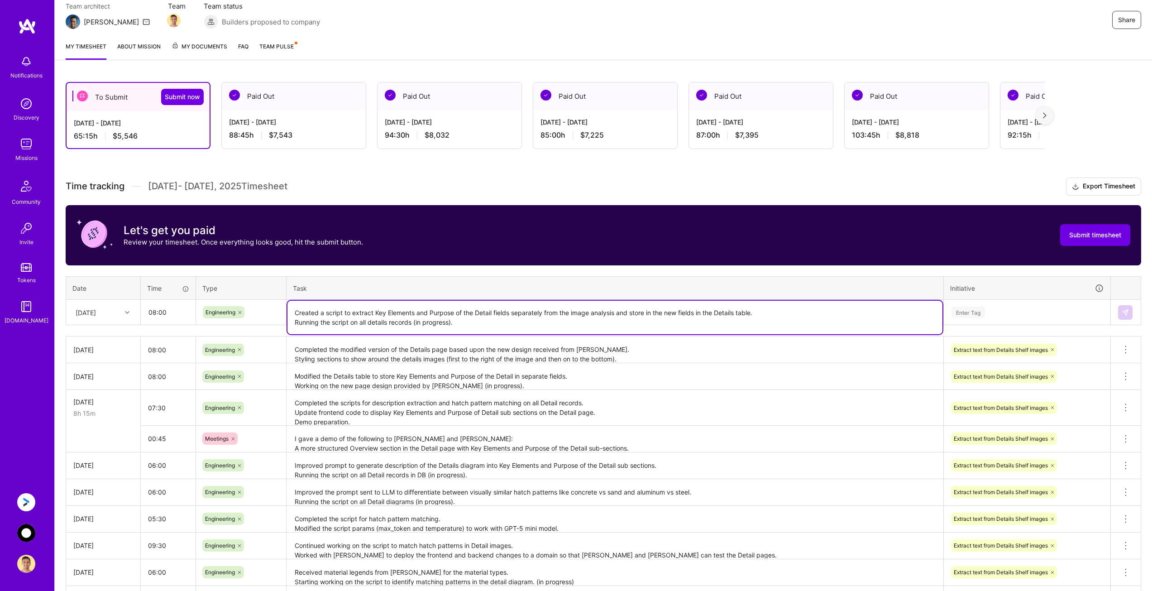
type textarea "Created a script to extract Key Elements and Purpose of the Detail fields separ…"
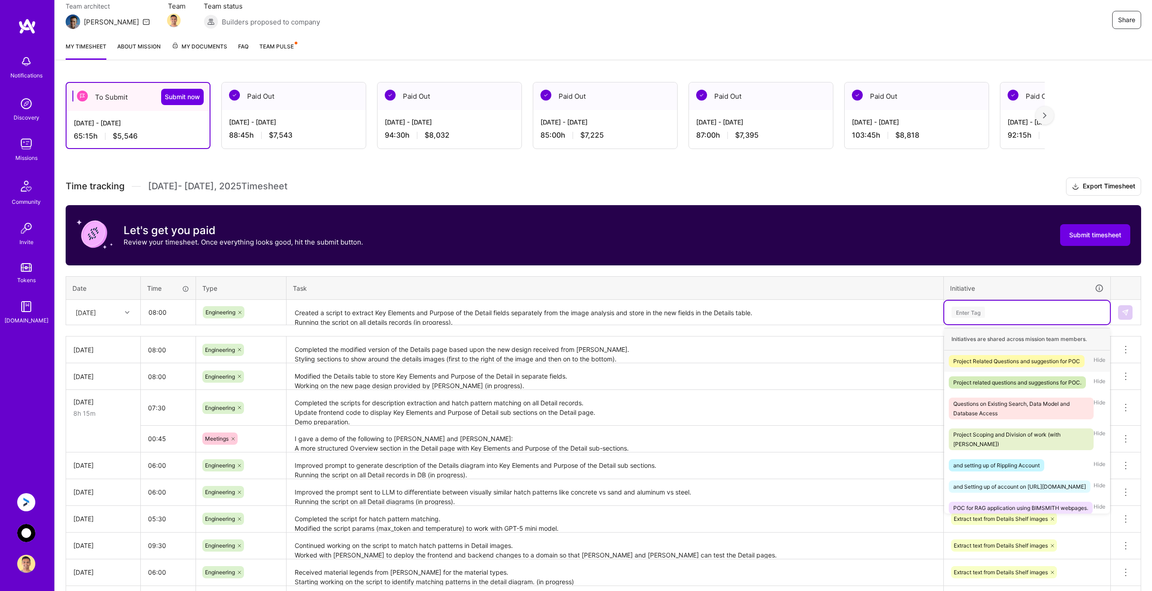
click at [1004, 310] on div "Enter Tag" at bounding box center [1027, 312] width 153 height 11
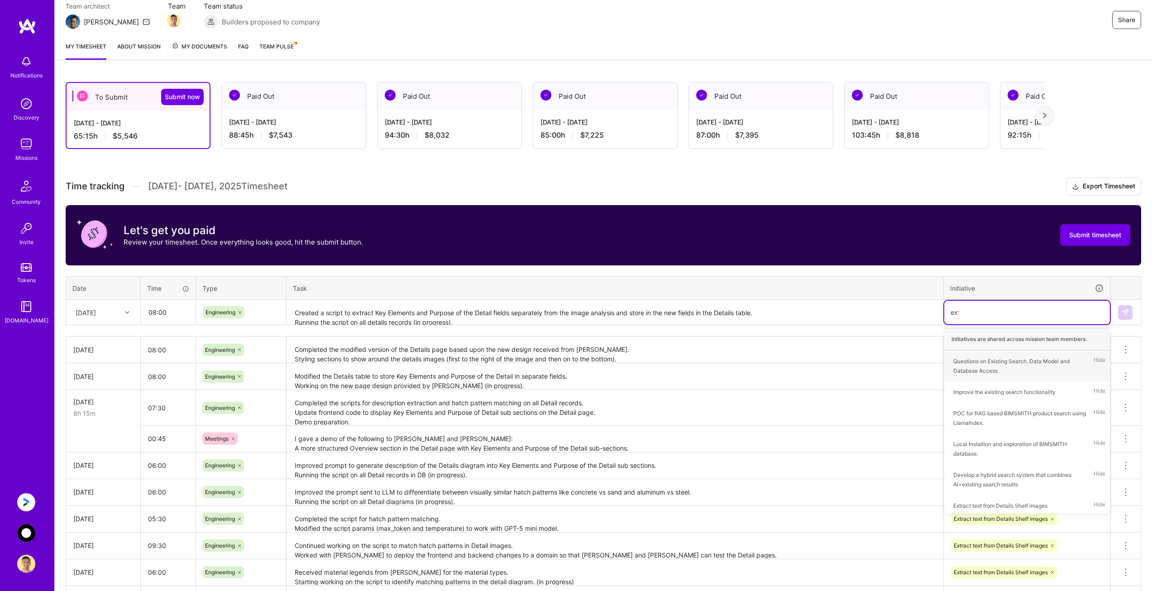
type input "extr"
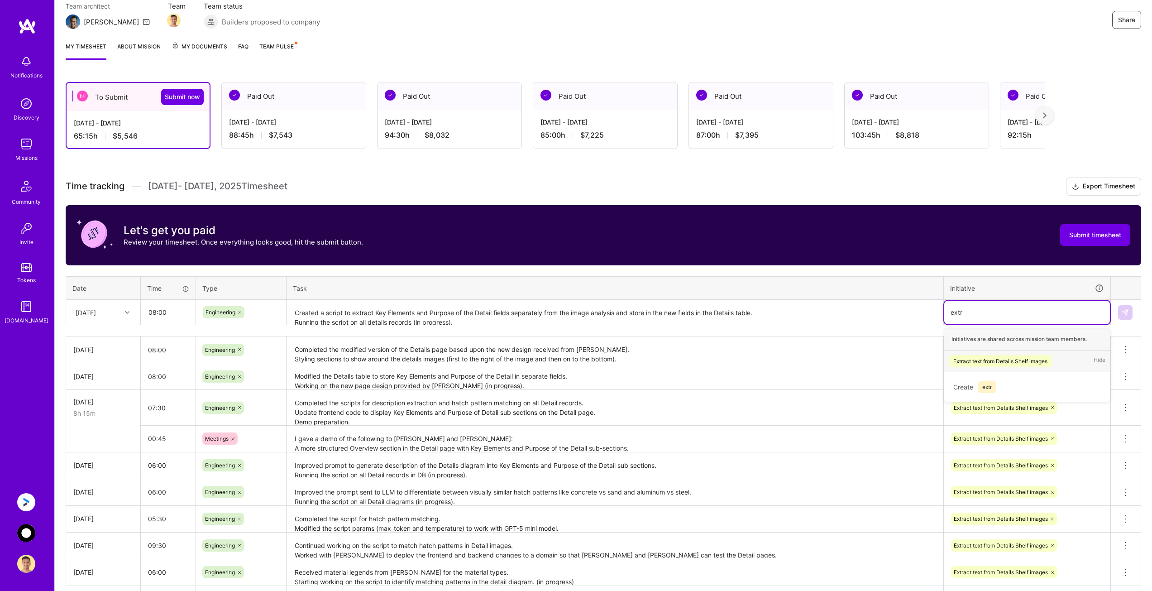
click at [984, 355] on span "Extract text from Details Shelf images" at bounding box center [1000, 361] width 103 height 12
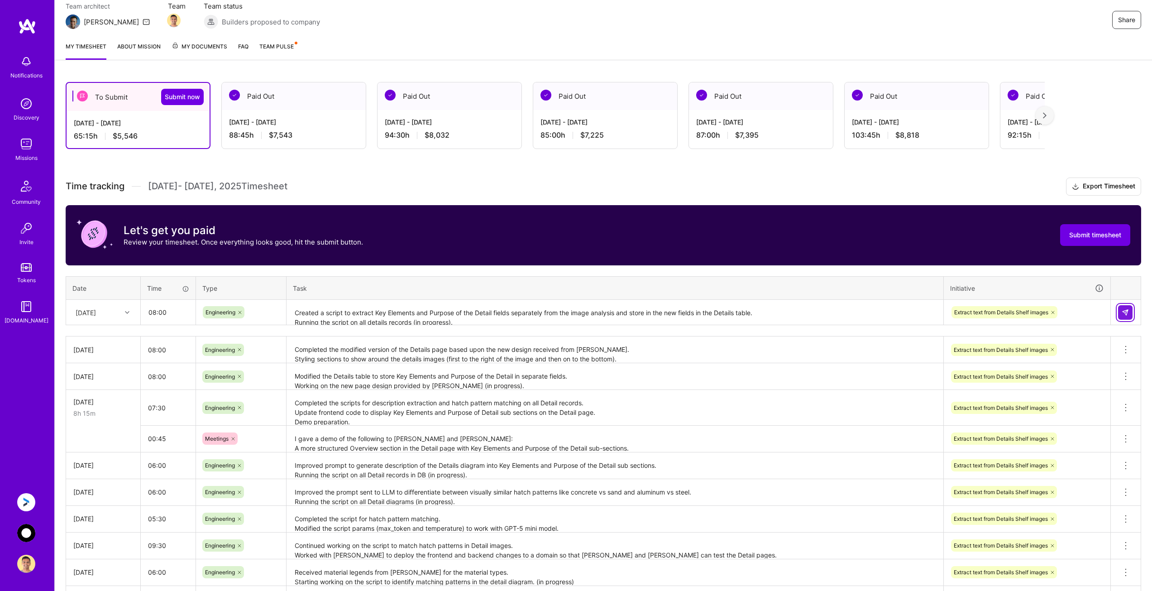
click at [1120, 309] on button at bounding box center [1125, 312] width 14 height 14
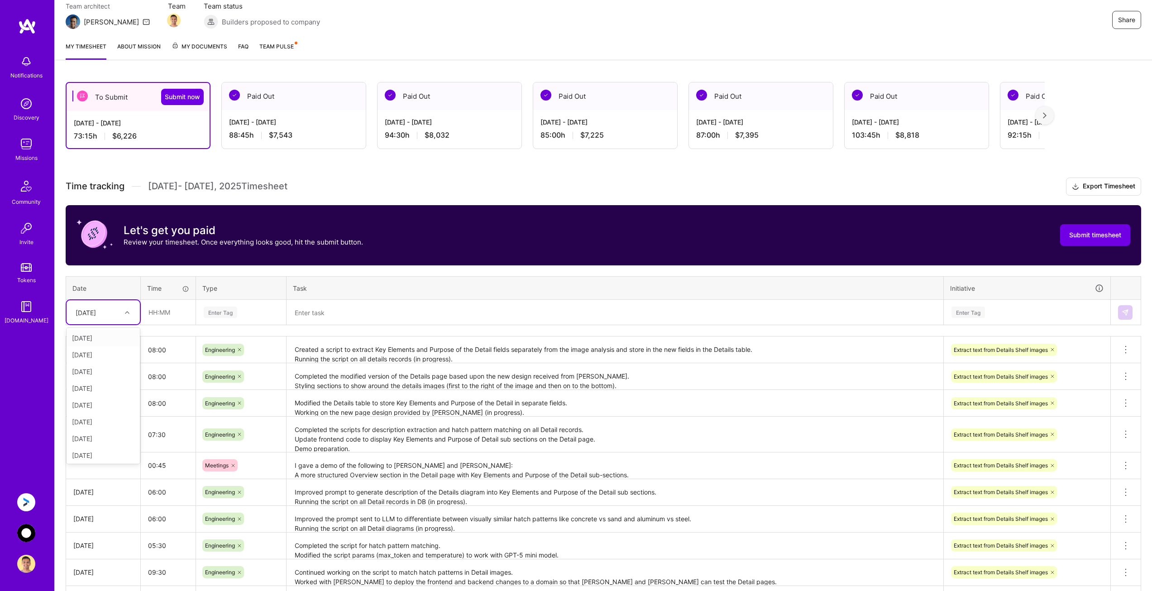
click at [96, 310] on div "[DATE]" at bounding box center [86, 312] width 20 height 10
click at [98, 435] on div "[DATE]" at bounding box center [103, 436] width 73 height 17
click at [166, 311] on input "text" at bounding box center [168, 312] width 54 height 24
type input "08:00"
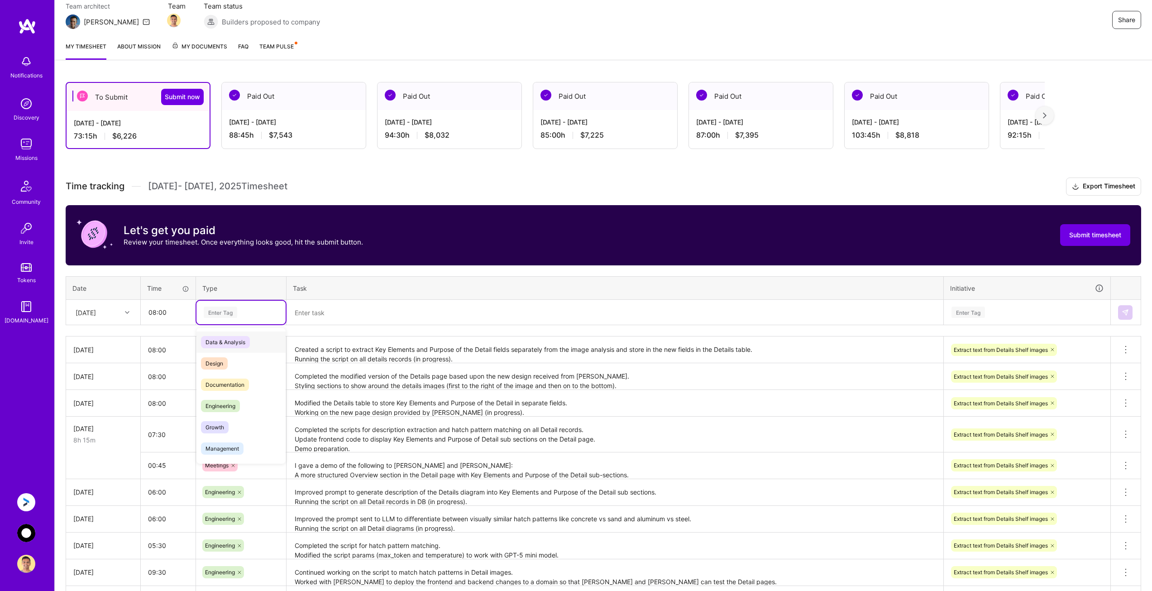
click at [220, 316] on div "Enter Tag" at bounding box center [221, 312] width 34 height 14
type input "en"
click at [232, 365] on span "Engineering" at bounding box center [220, 363] width 39 height 12
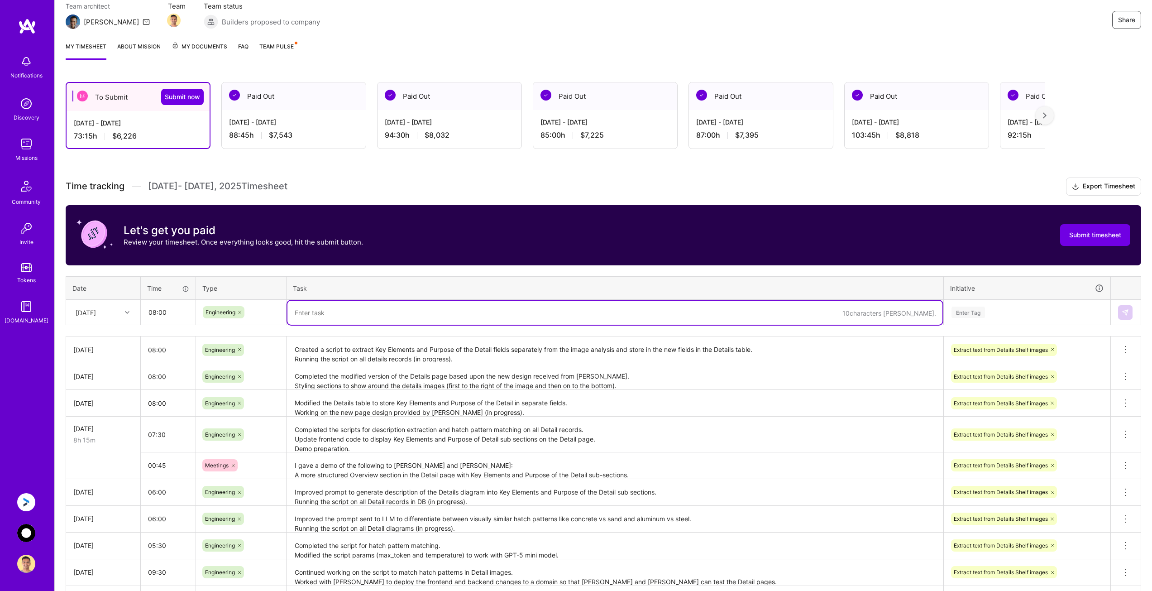
click at [319, 312] on textarea at bounding box center [615, 313] width 655 height 24
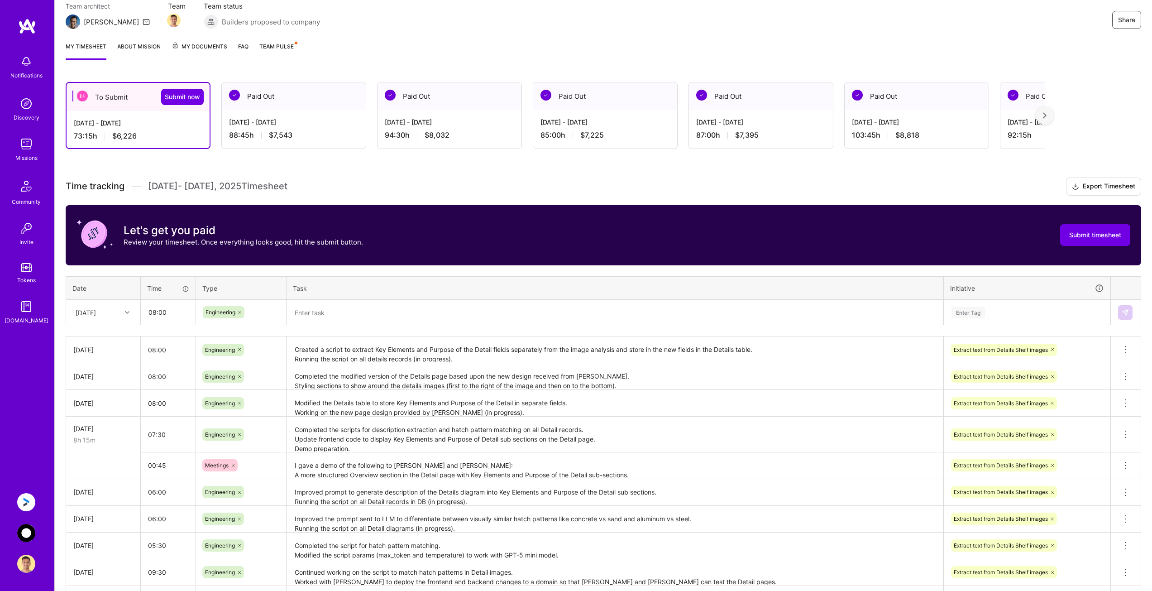
click at [376, 308] on textarea at bounding box center [615, 313] width 655 height 24
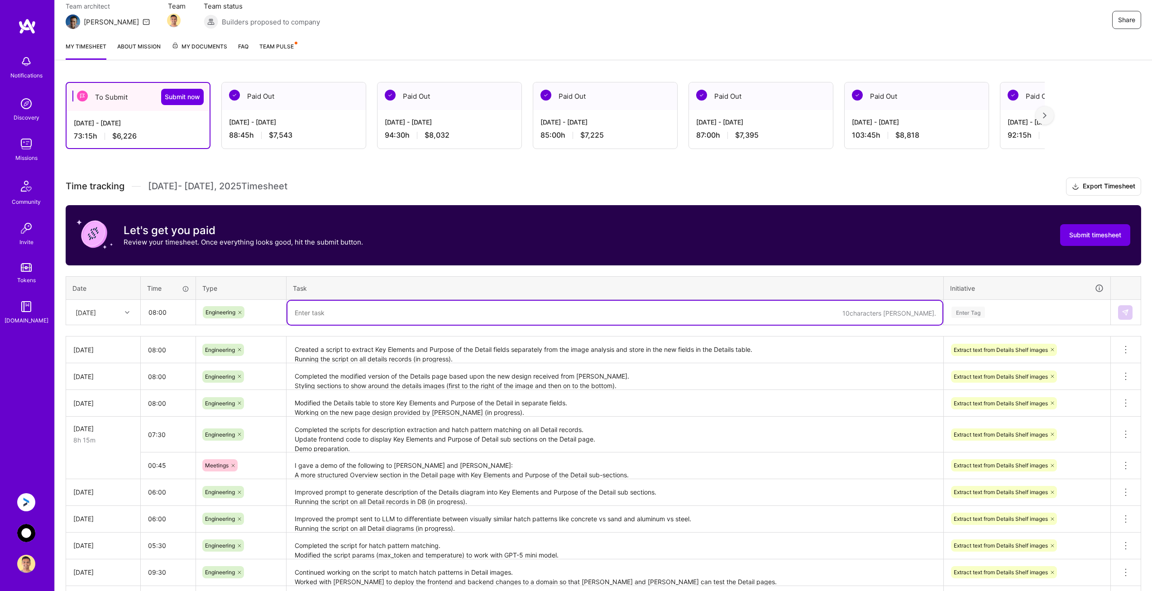
paste textarea "Details search: Implement a semantic search similar to the product search that …"
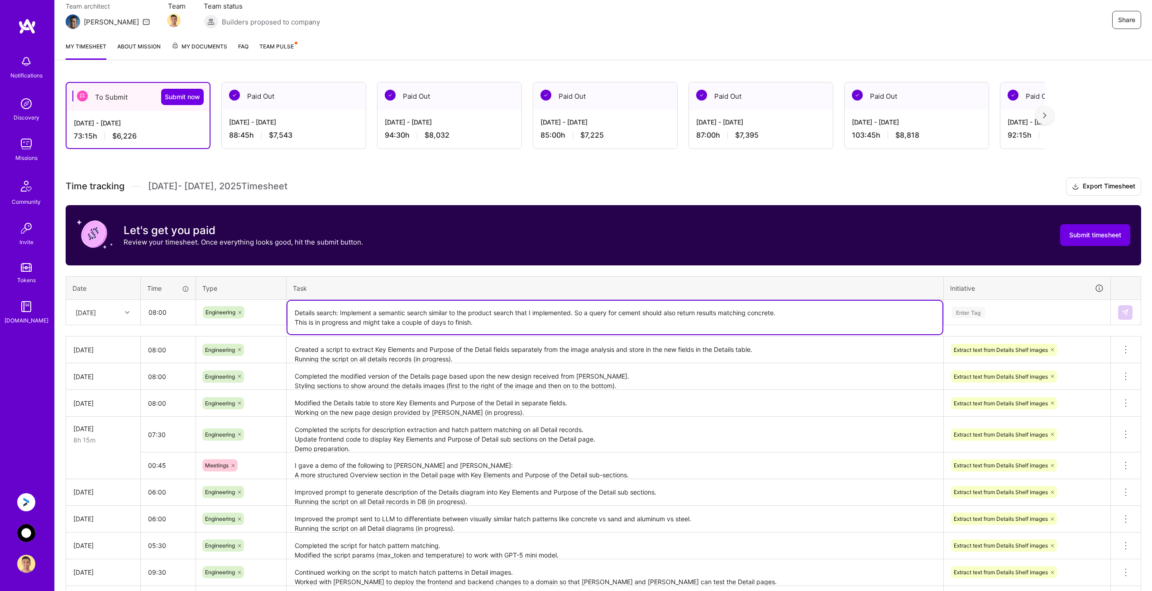
type textarea "Details search: Implement a semantic search similar to the product search that …"
click at [1011, 311] on div "Enter Tag" at bounding box center [1027, 312] width 153 height 11
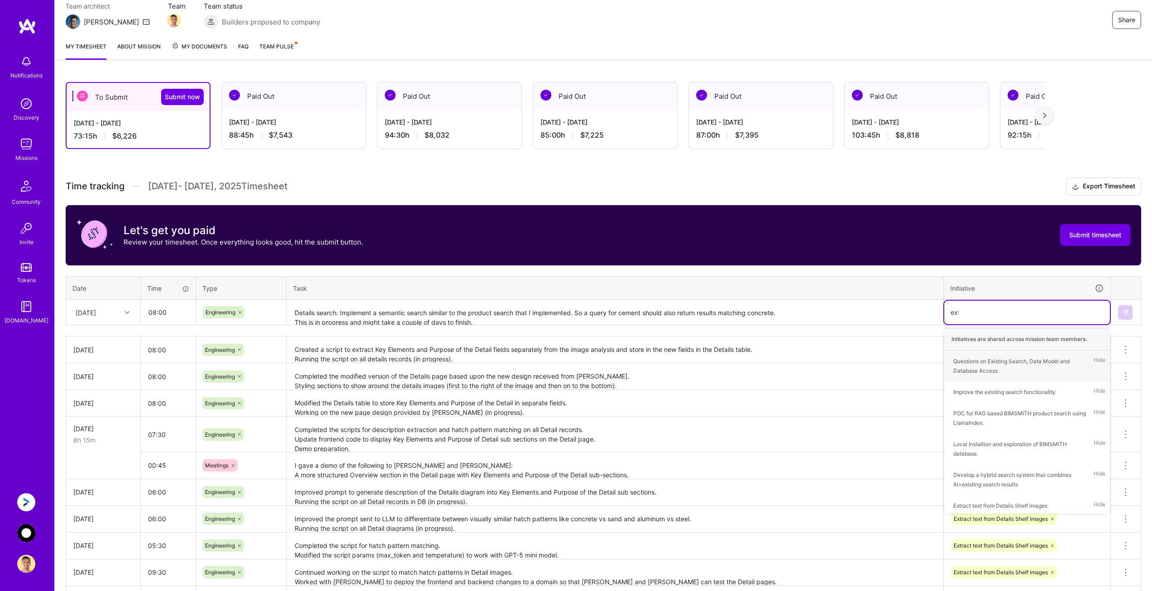
type input "extr"
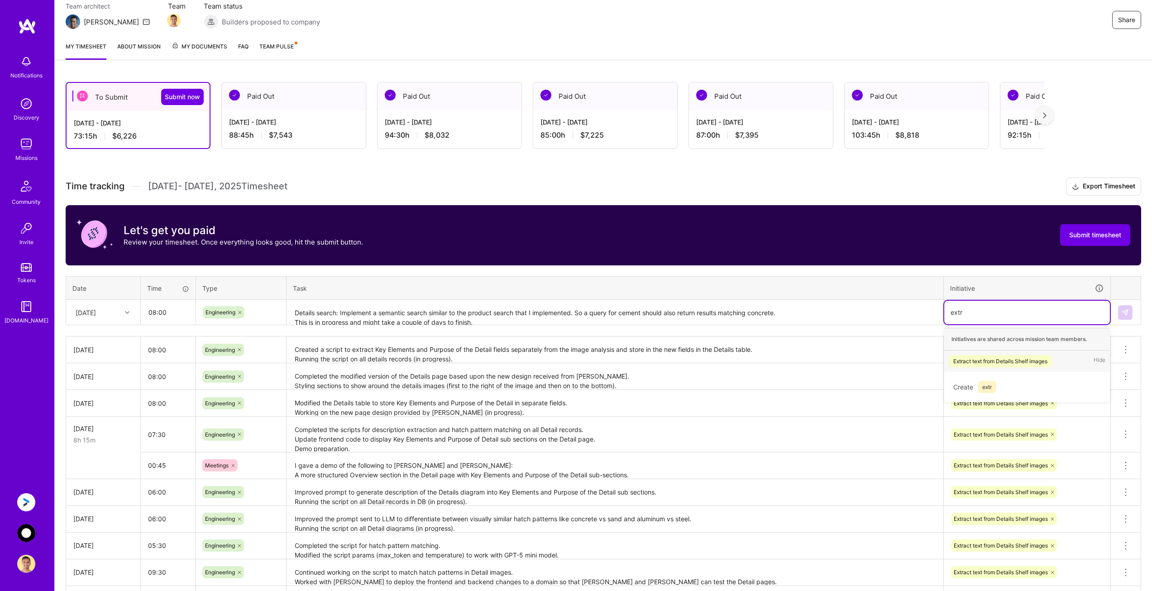
click at [1000, 360] on div "Extract text from Details Shelf images" at bounding box center [1001, 361] width 94 height 10
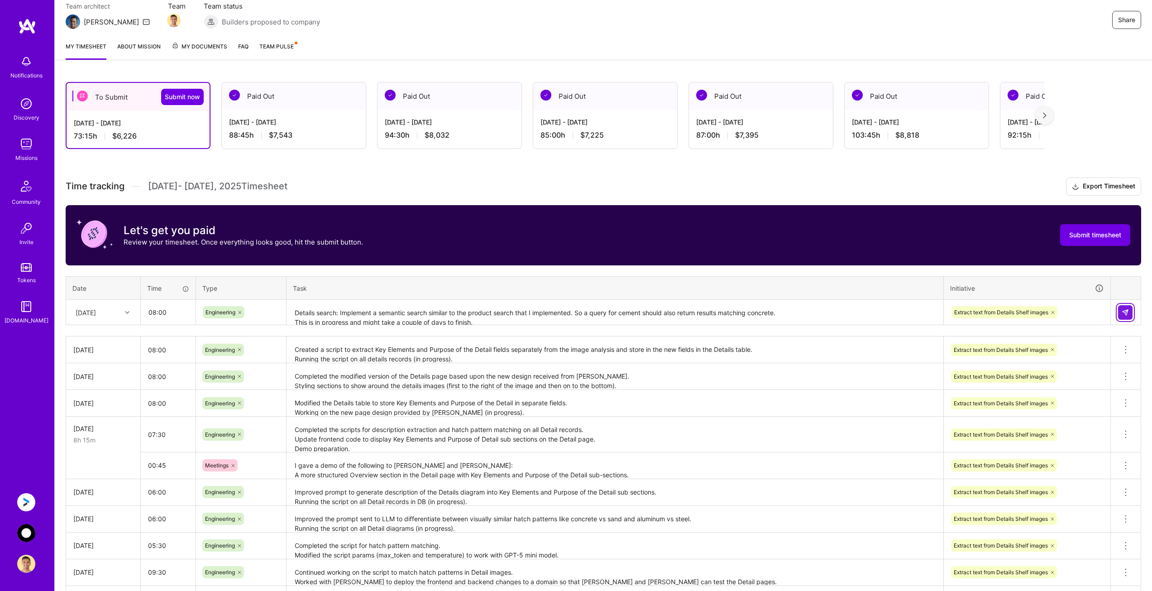
click at [1126, 310] on img at bounding box center [1125, 312] width 7 height 7
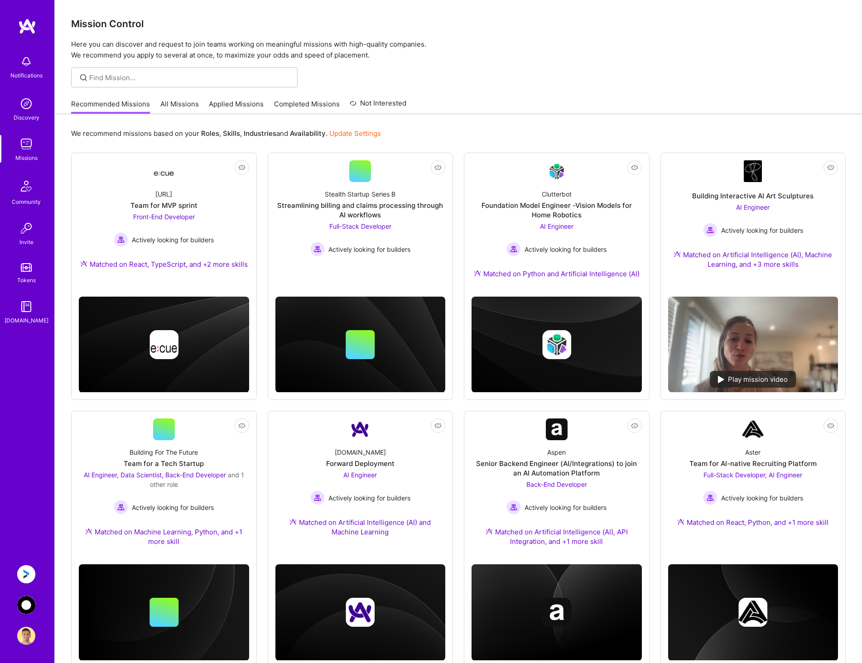
click at [18, 599] on link "AnyTeam: Team for AI-Powered Sales Platform" at bounding box center [26, 605] width 23 height 18
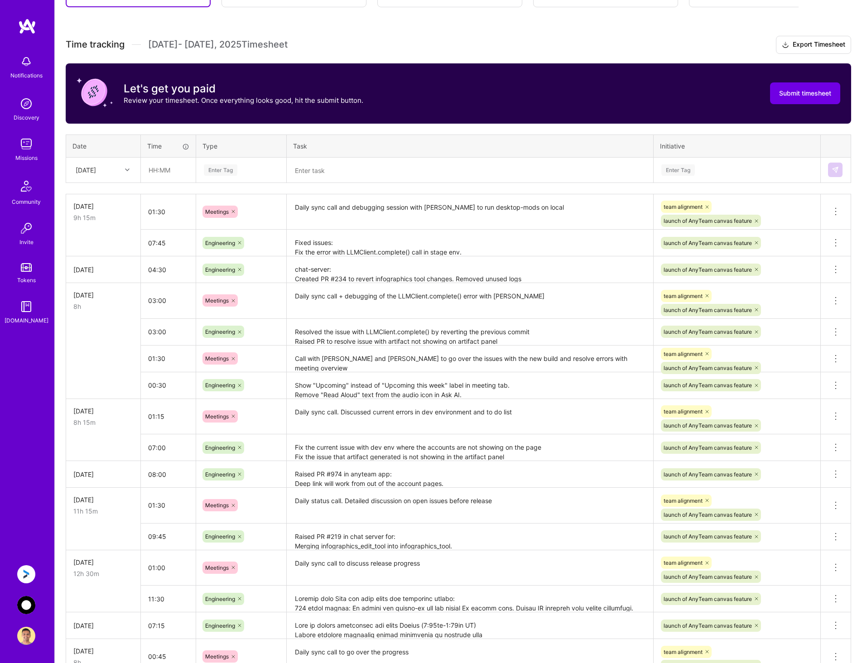
scroll to position [181, 0]
